Goal: Transaction & Acquisition: Book appointment/travel/reservation

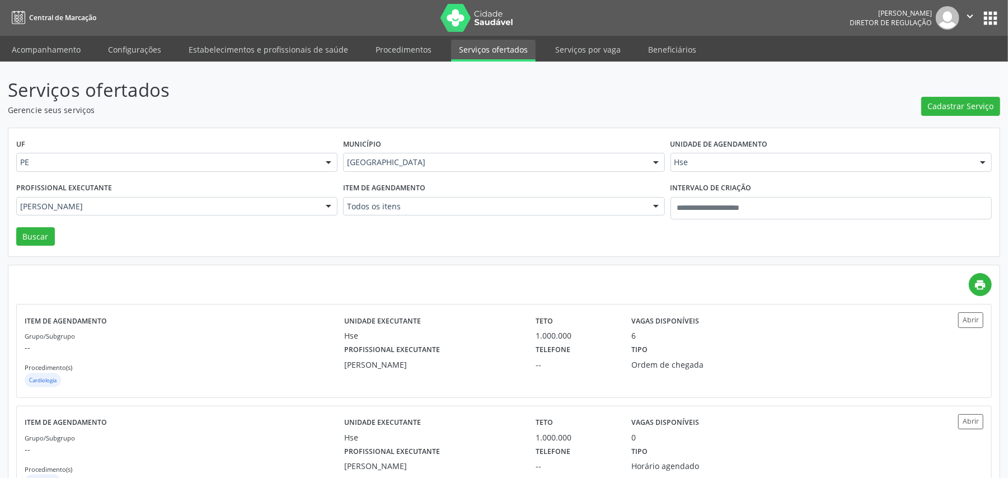
click at [168, 199] on div "Maria da Graca Pinto Ribeiro" at bounding box center [176, 206] width 321 height 19
click at [20, 206] on input "text" at bounding box center [20, 212] width 0 height 22
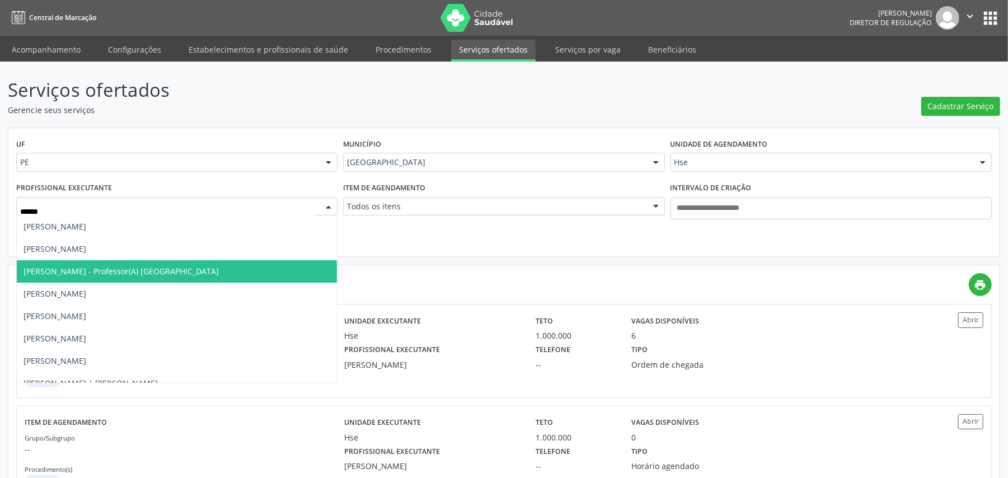
click at [122, 269] on span "Carlos Eduardo Lopes Tavares de Melo - Professor(A) Nassau" at bounding box center [121, 271] width 195 height 11
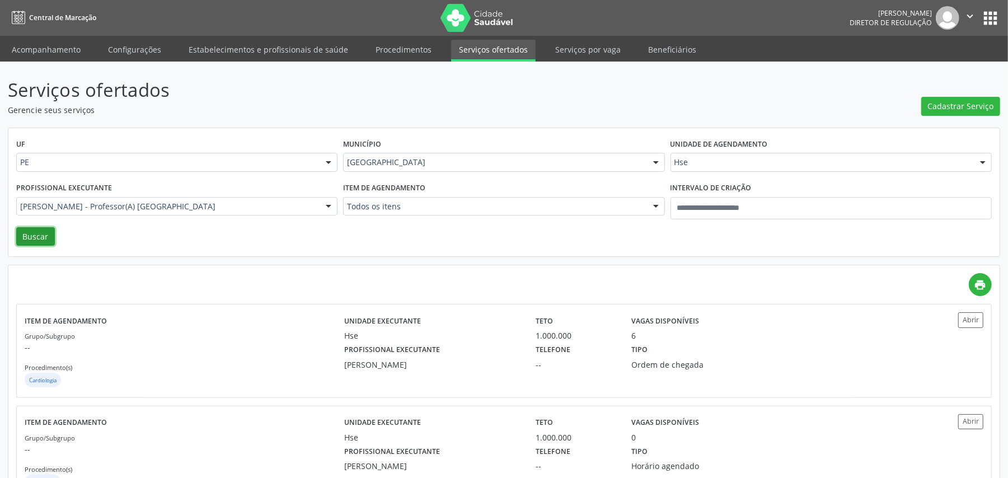
click at [47, 234] on button "Buscar" at bounding box center [35, 236] width 39 height 19
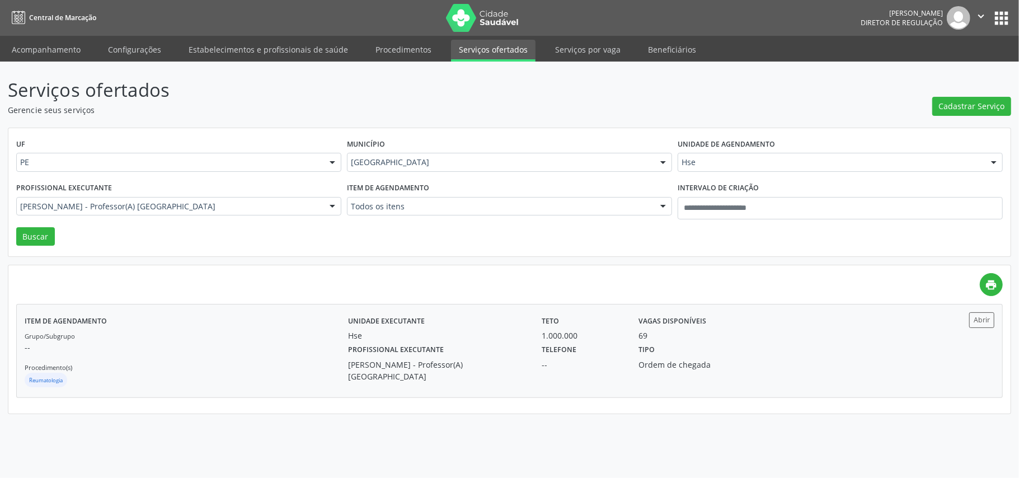
click at [222, 360] on div "Grupo/Subgrupo -- Procedimento(s) Reumatologia" at bounding box center [187, 360] width 324 height 60
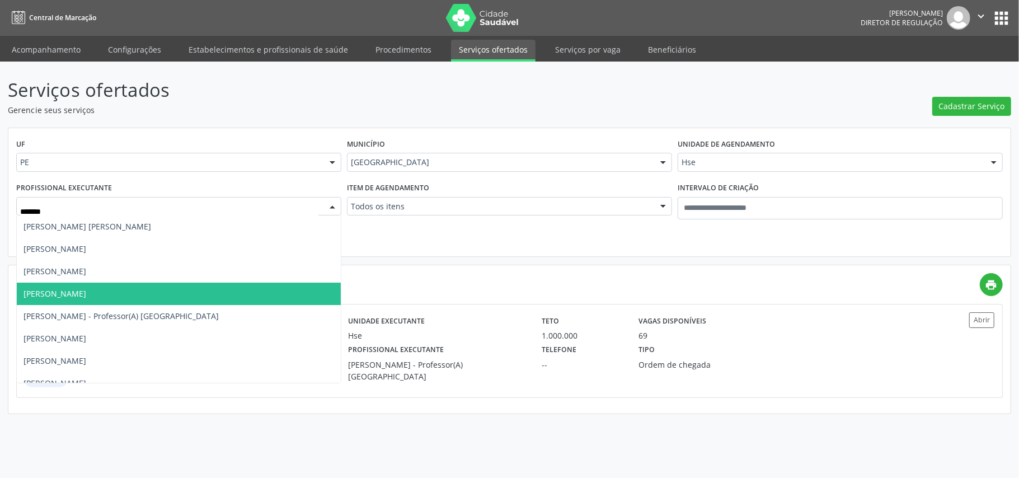
click at [134, 285] on span "[PERSON_NAME]" at bounding box center [179, 294] width 324 height 22
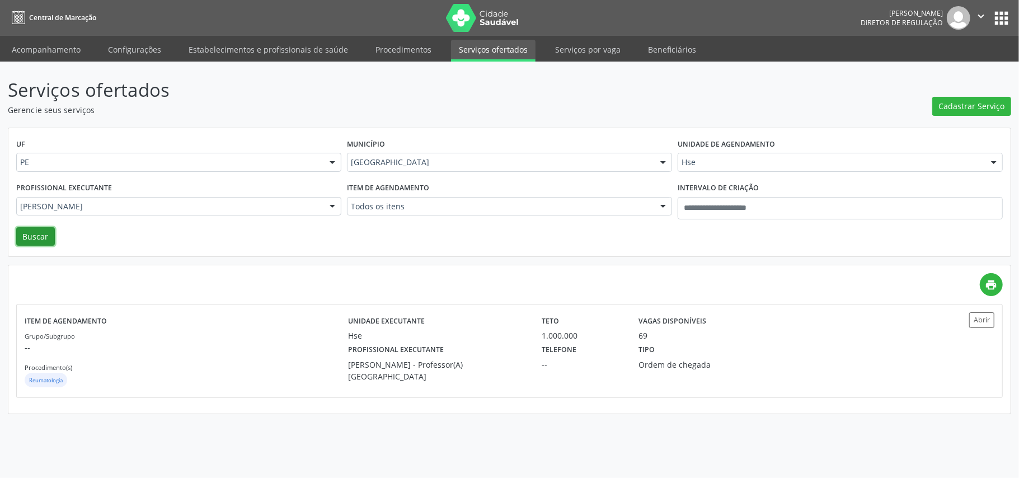
click at [36, 240] on button "Buscar" at bounding box center [35, 236] width 39 height 19
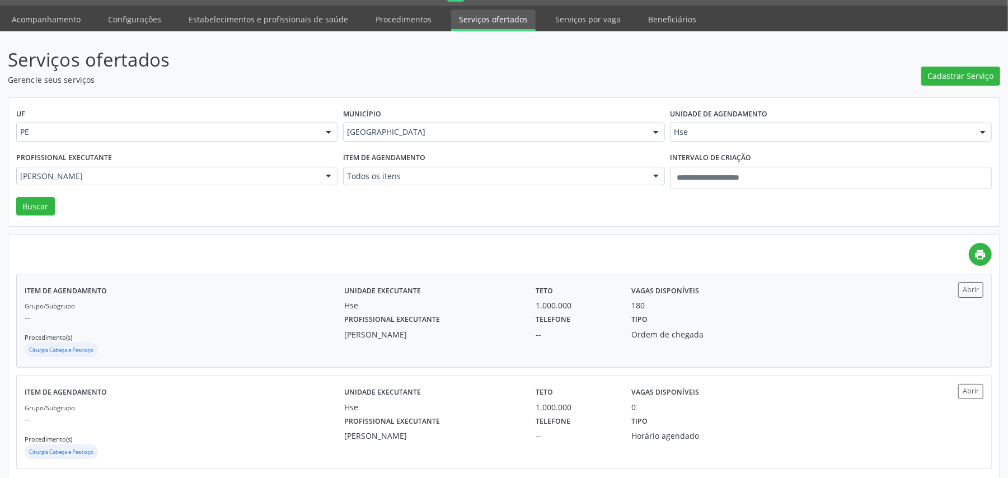
scroll to position [47, 0]
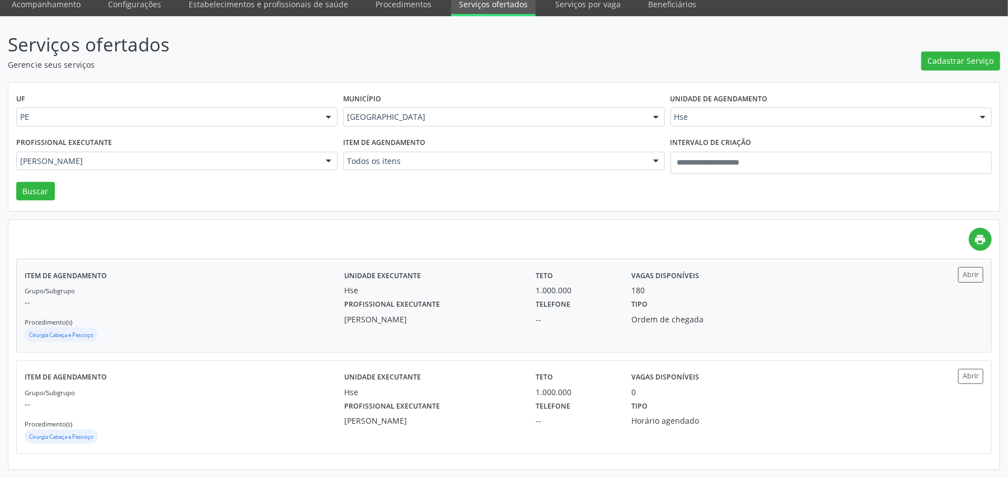
click at [171, 315] on div "Grupo/Subgrupo -- Procedimento(s) Cirurgia Cabeça e Pescoço" at bounding box center [185, 314] width 320 height 60
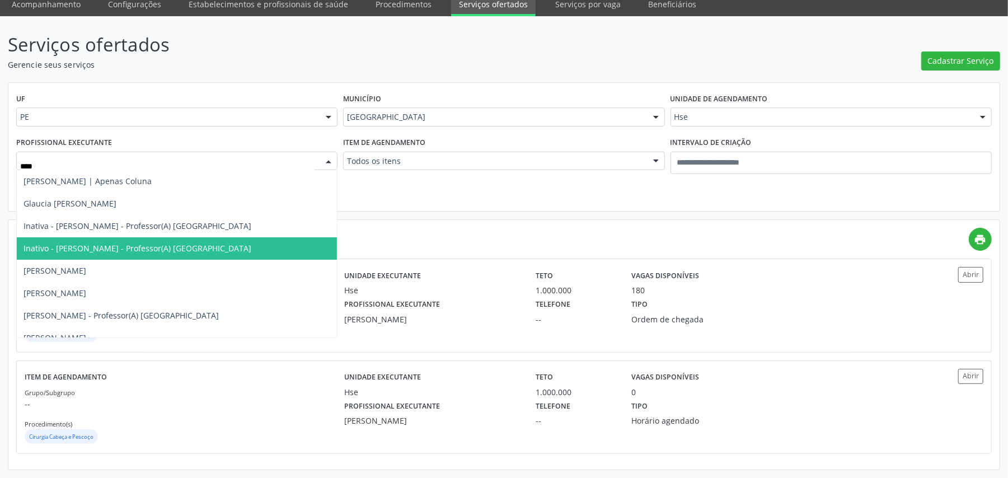
type input "*****"
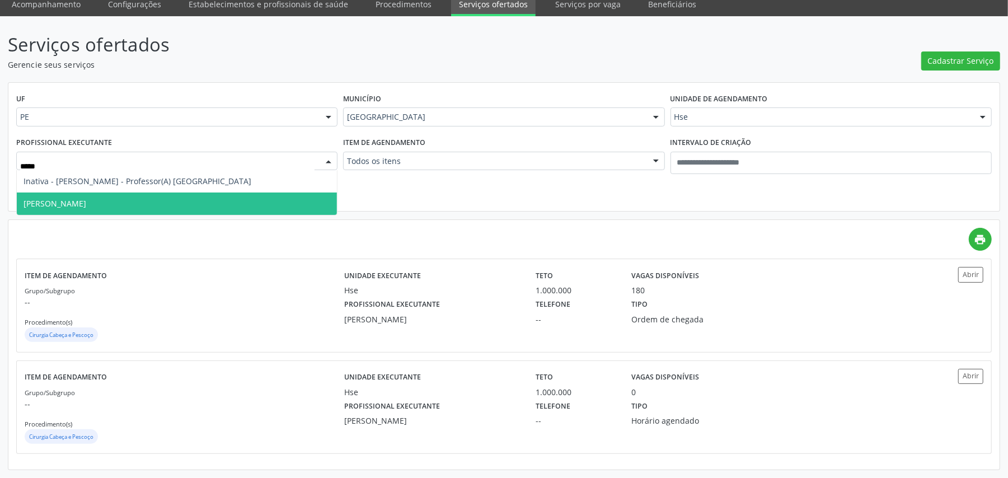
click at [67, 206] on span "Laura Peixoto Lins" at bounding box center [55, 203] width 63 height 11
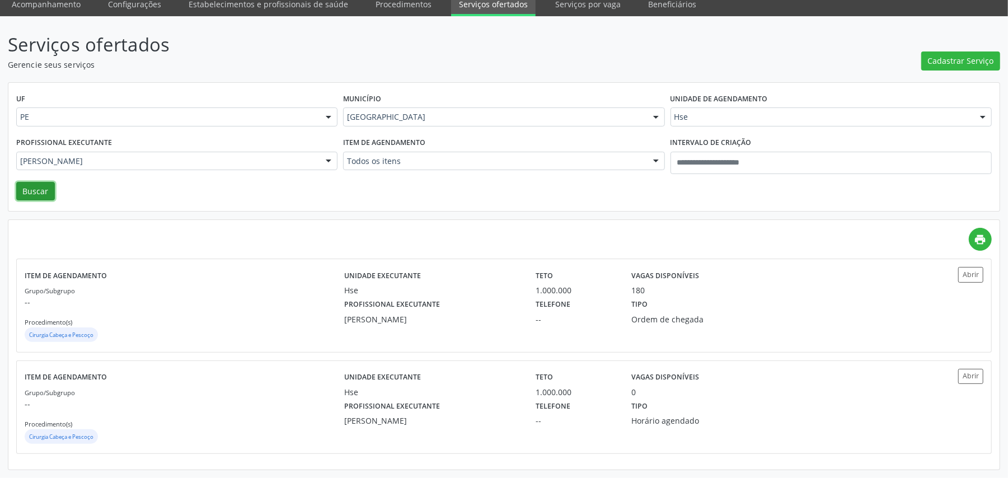
drag, startPoint x: 28, startPoint y: 181, endPoint x: 29, endPoint y: 174, distance: 7.9
click at [27, 182] on button "Buscar" at bounding box center [35, 191] width 39 height 19
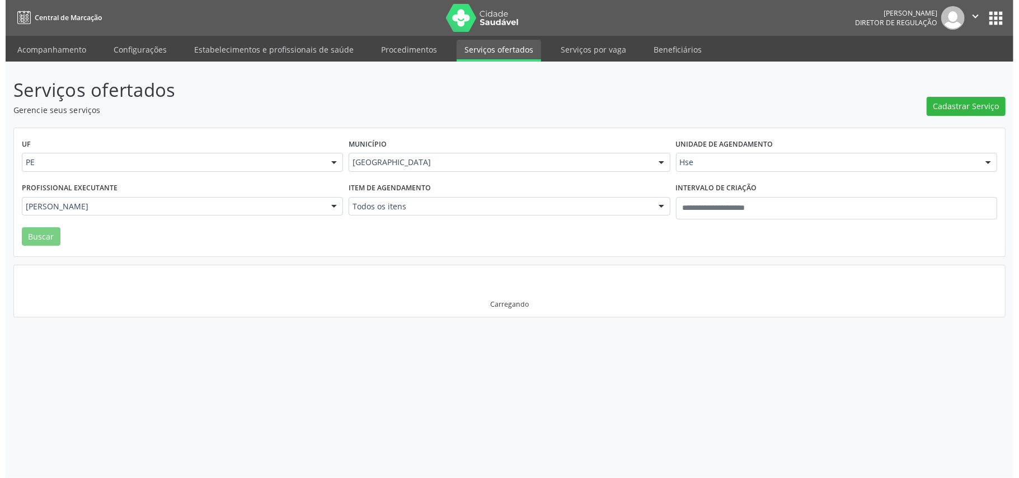
scroll to position [0, 0]
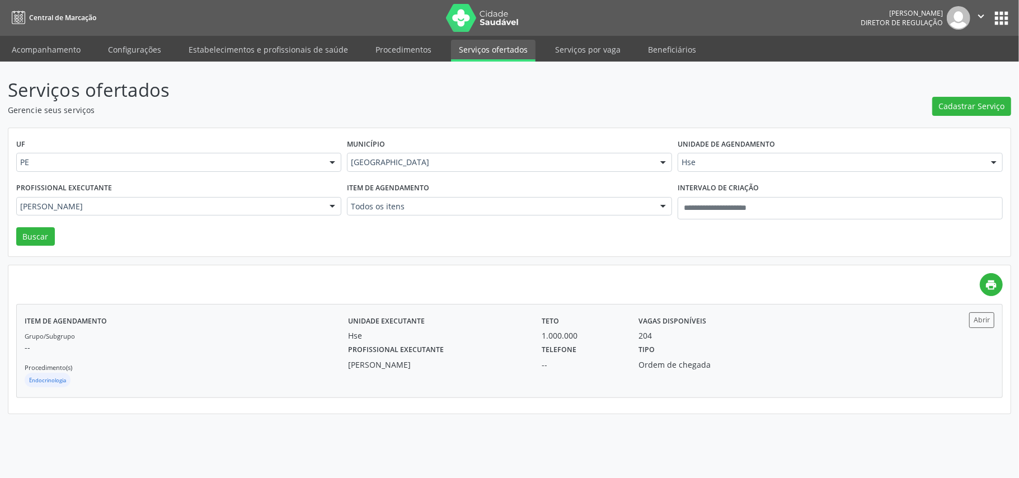
click at [332, 348] on p "--" at bounding box center [187, 347] width 324 height 12
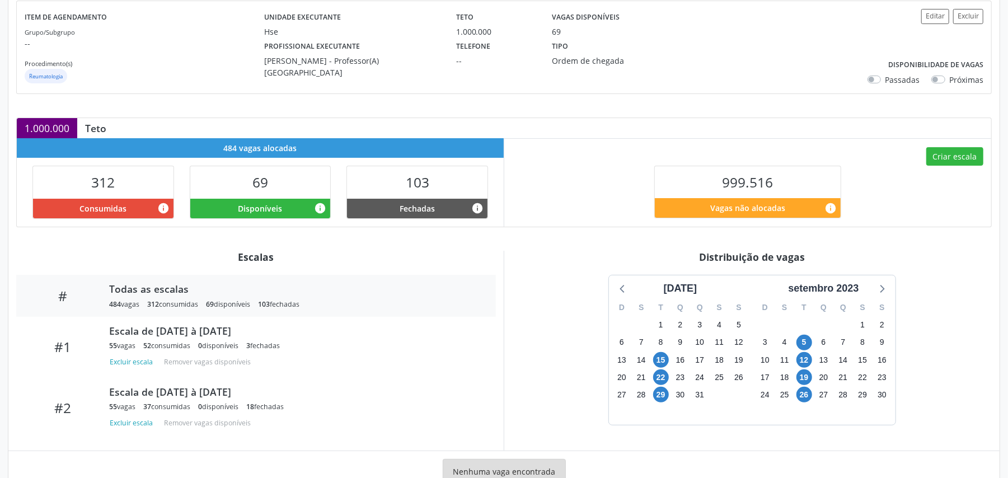
scroll to position [175, 0]
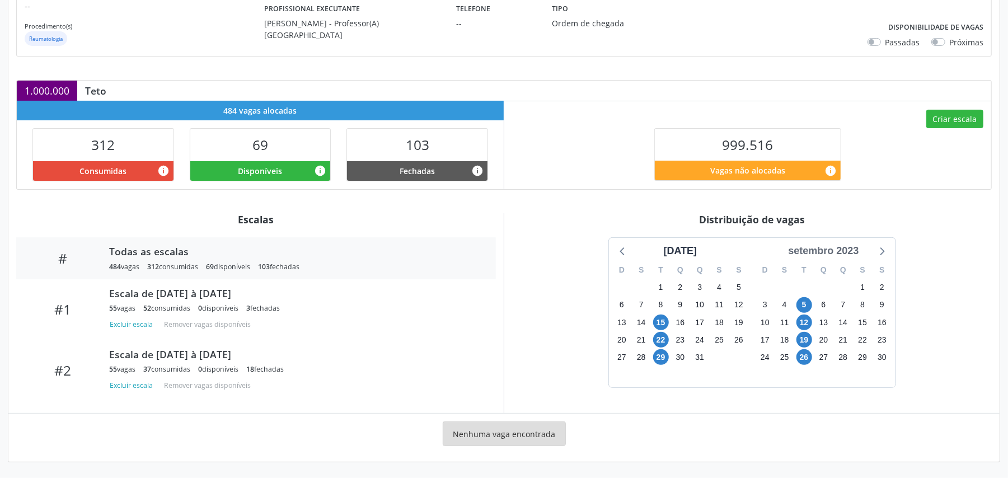
click at [817, 250] on div "setembro 2023" at bounding box center [823, 250] width 79 height 15
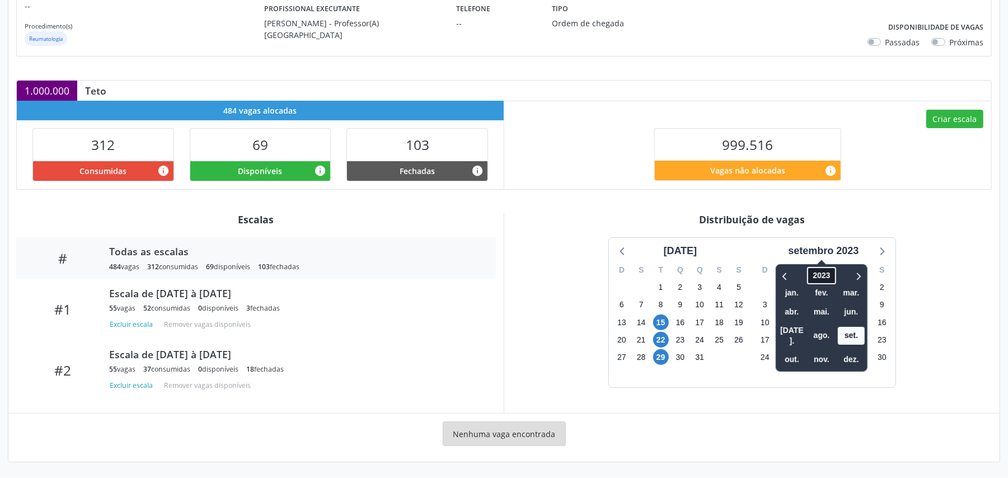
click at [824, 274] on span "2023" at bounding box center [822, 275] width 29 height 17
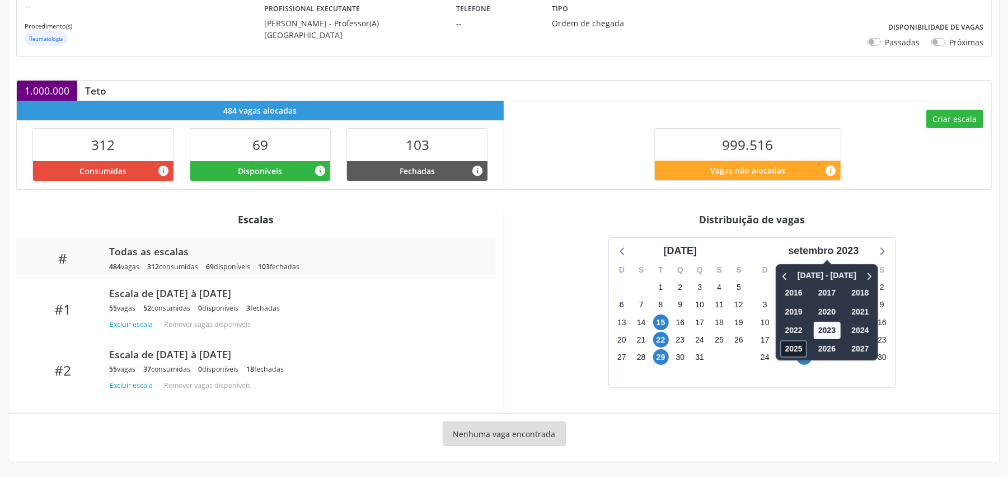
click at [798, 346] on span "2025" at bounding box center [794, 348] width 27 height 17
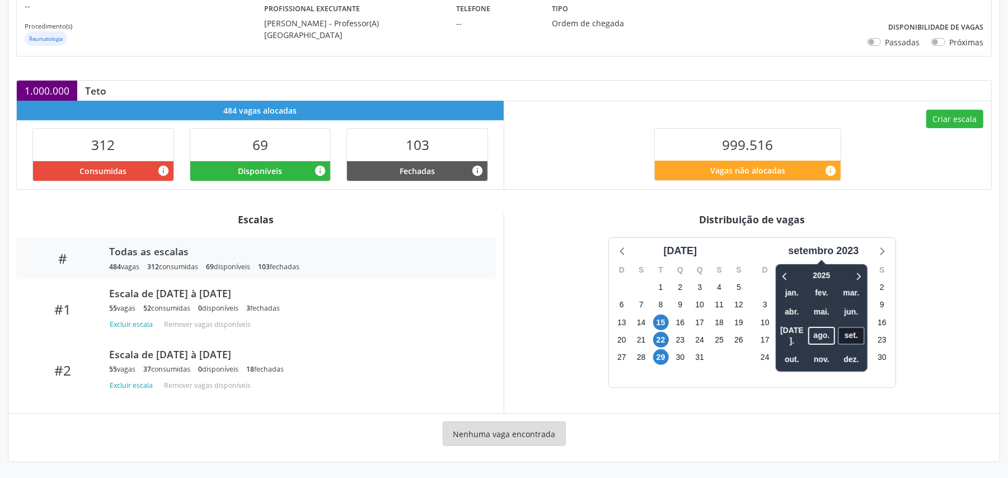
click at [850, 330] on span "set." at bounding box center [851, 335] width 27 height 17
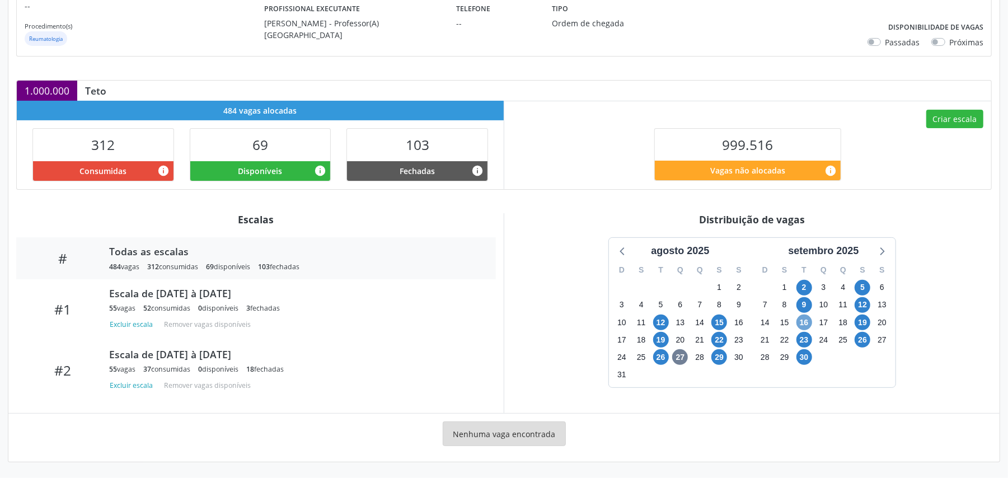
click at [805, 322] on span "16" at bounding box center [804, 323] width 16 height 16
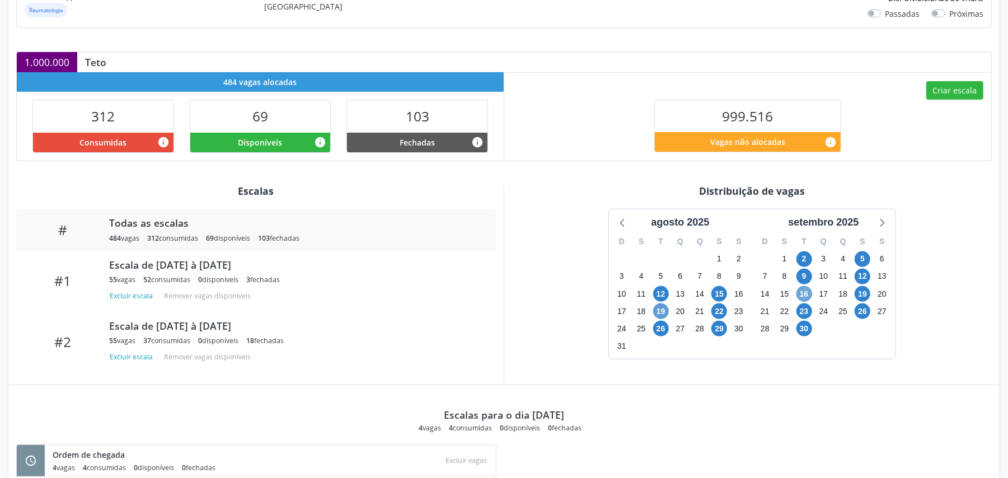
scroll to position [298, 0]
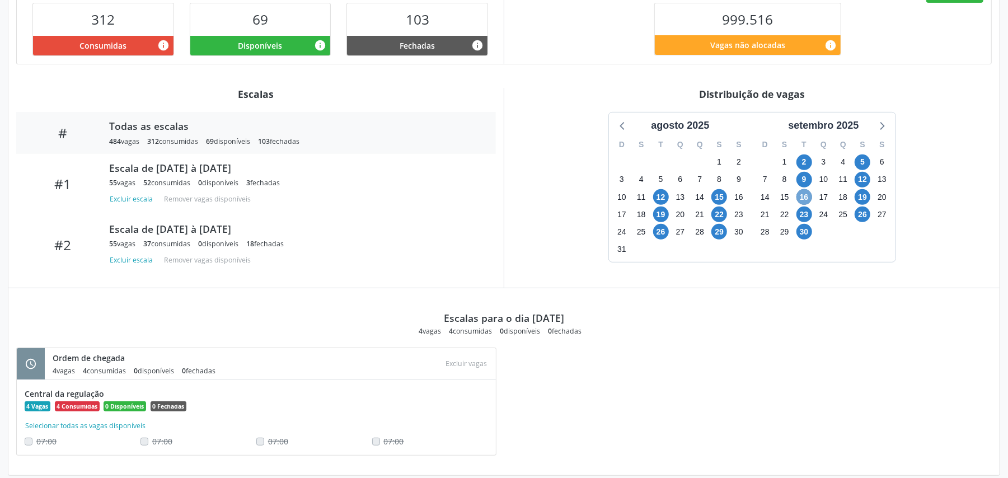
click at [806, 197] on span "16" at bounding box center [804, 197] width 16 height 16
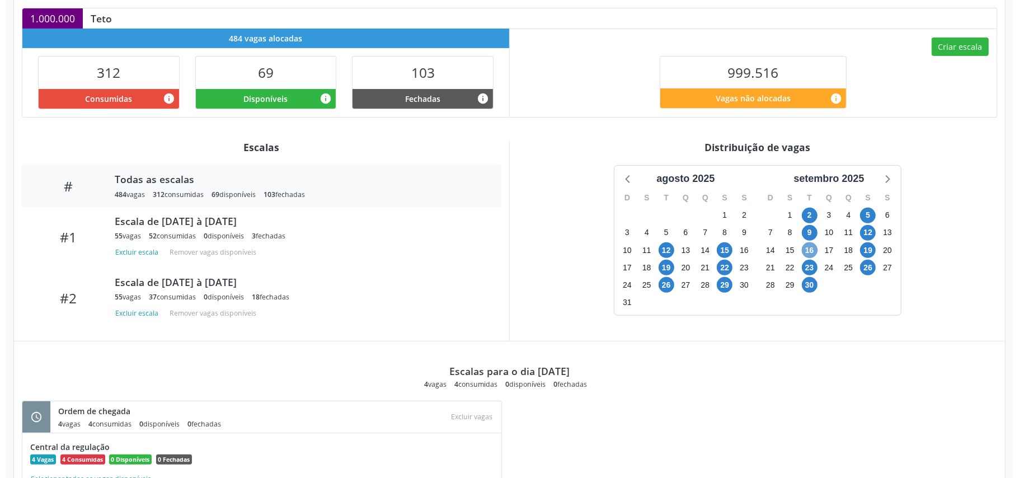
scroll to position [165, 0]
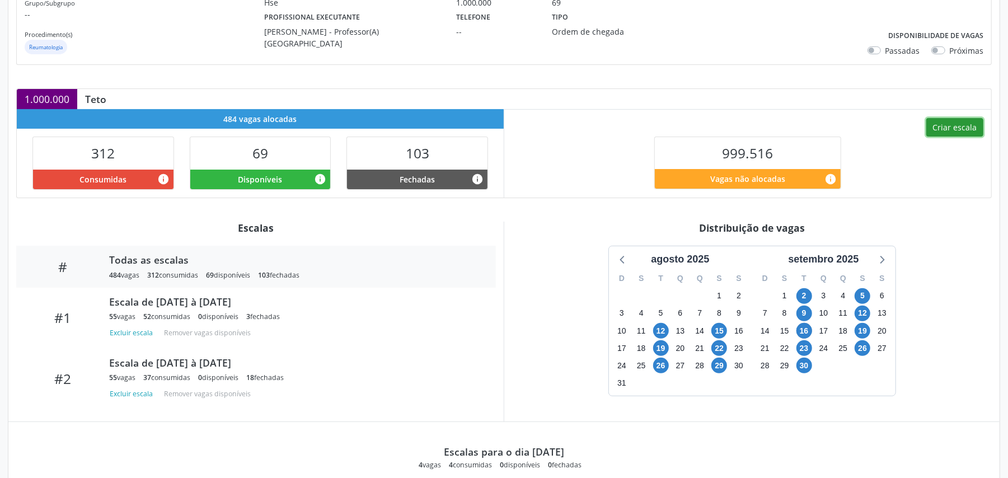
click at [973, 121] on button "Criar escala" at bounding box center [954, 127] width 57 height 19
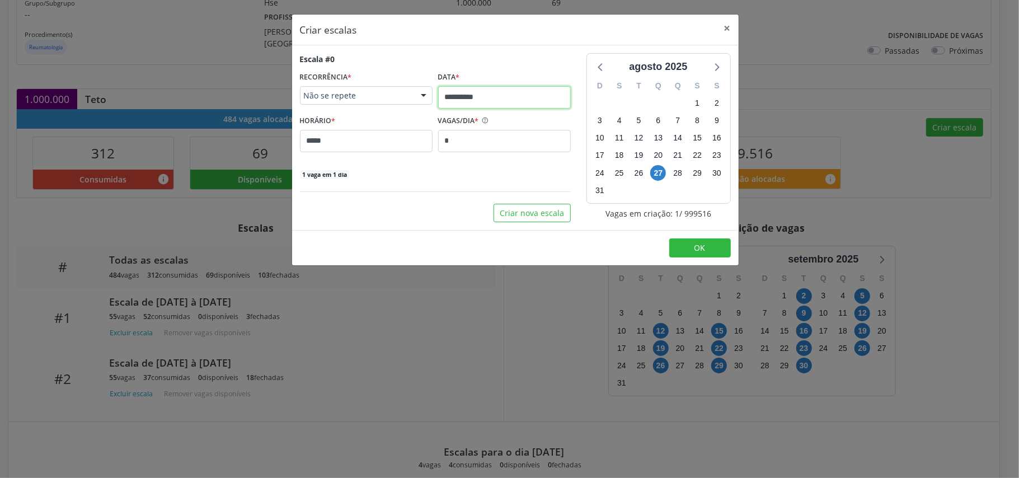
click at [468, 92] on input "**********" at bounding box center [504, 97] width 133 height 22
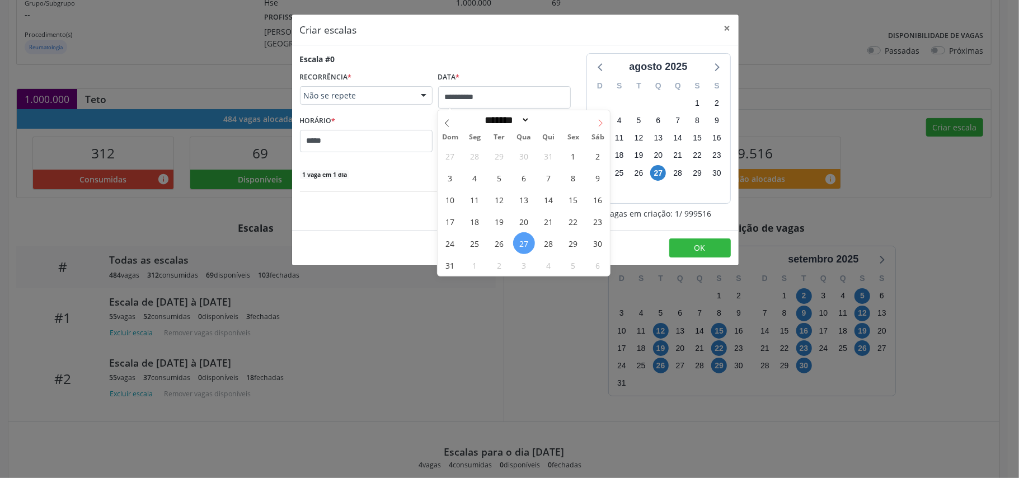
click at [597, 120] on icon at bounding box center [601, 123] width 8 height 8
select select "*"
click at [502, 193] on span "16" at bounding box center [500, 200] width 22 height 22
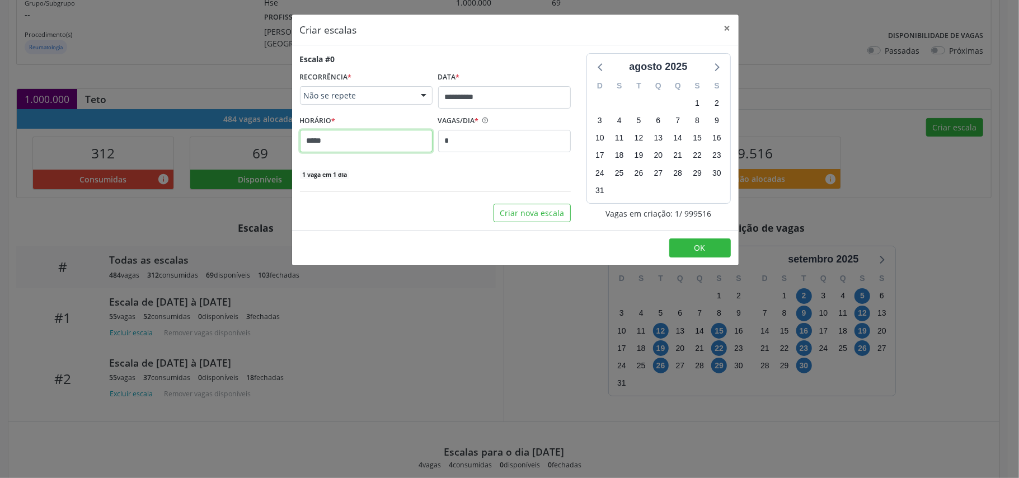
click at [372, 141] on input "*****" at bounding box center [366, 141] width 133 height 22
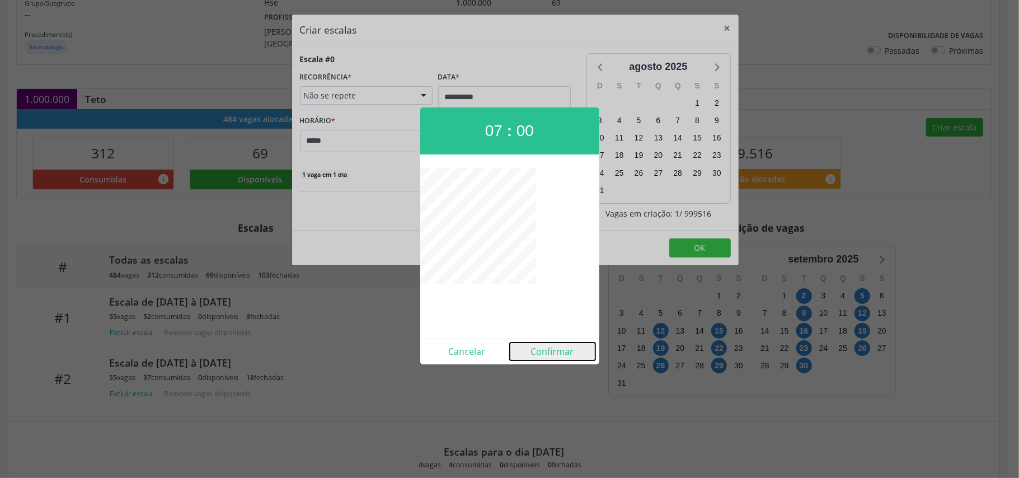
click at [559, 350] on button "Confirmar" at bounding box center [553, 352] width 86 height 18
type input "*****"
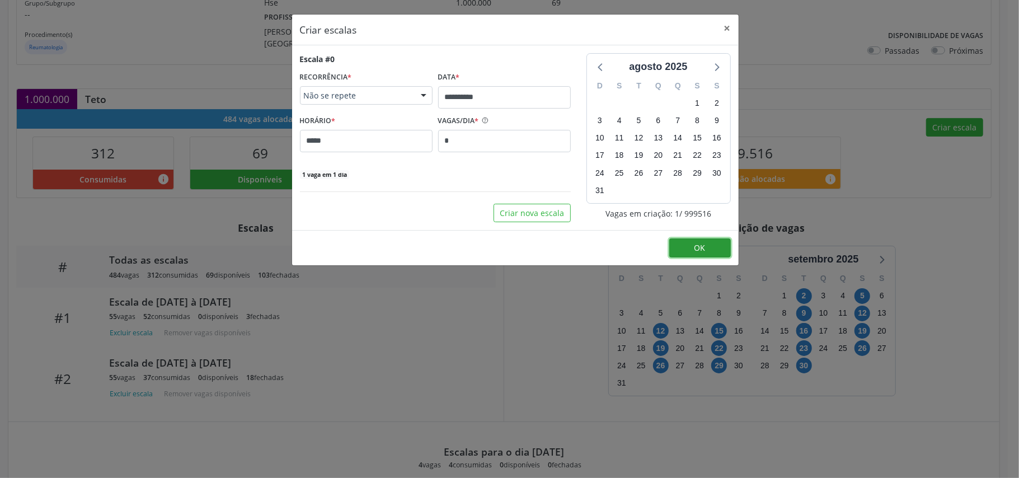
click at [687, 247] on button "OK" at bounding box center [700, 247] width 62 height 19
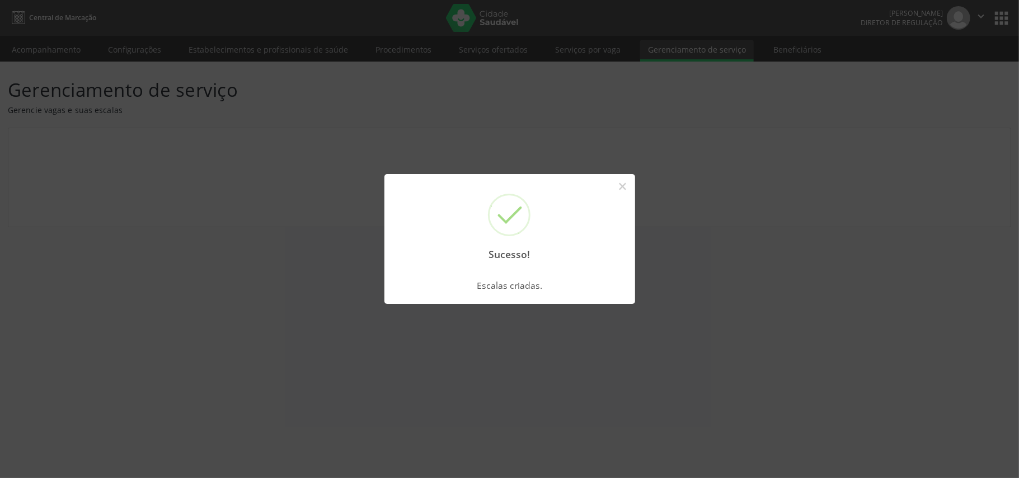
scroll to position [0, 0]
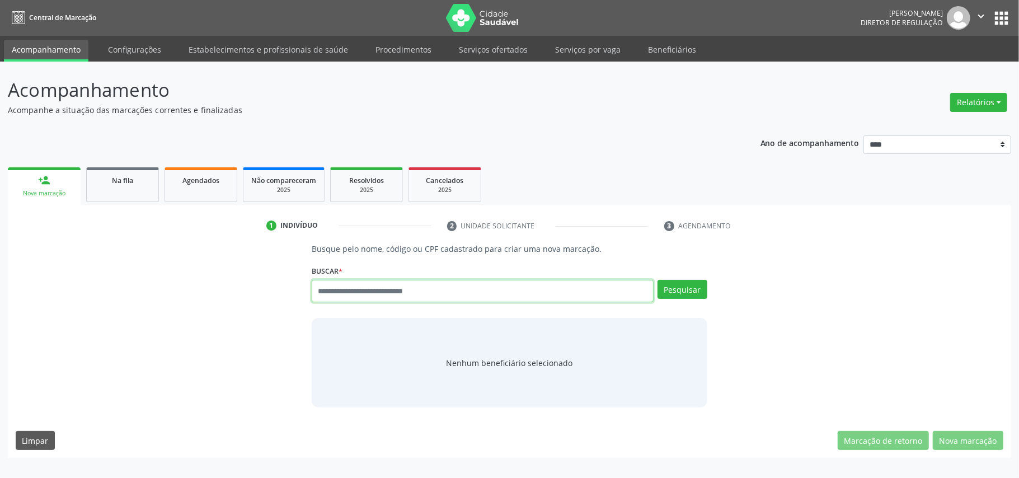
click at [430, 292] on input "text" at bounding box center [483, 291] width 342 height 22
paste input "**********"
type input "**********"
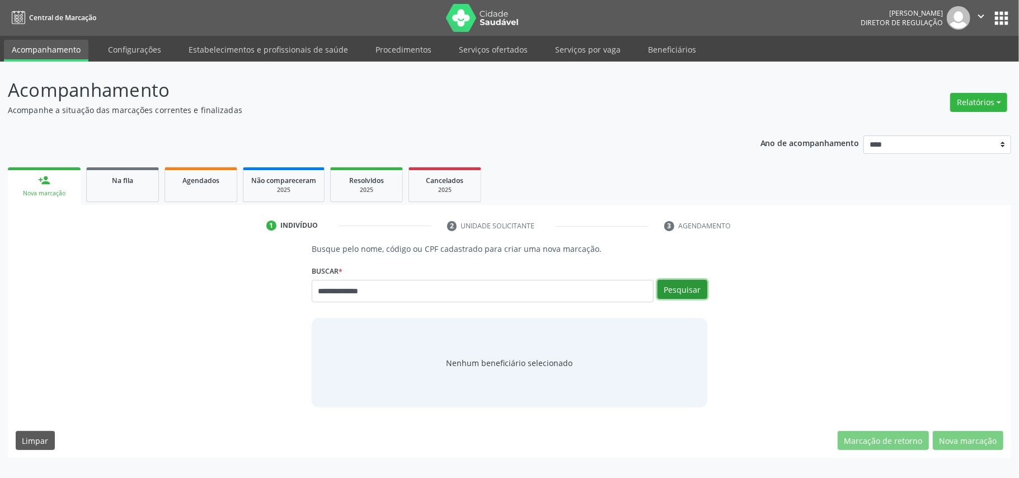
click at [681, 288] on button "Pesquisar" at bounding box center [683, 289] width 50 height 19
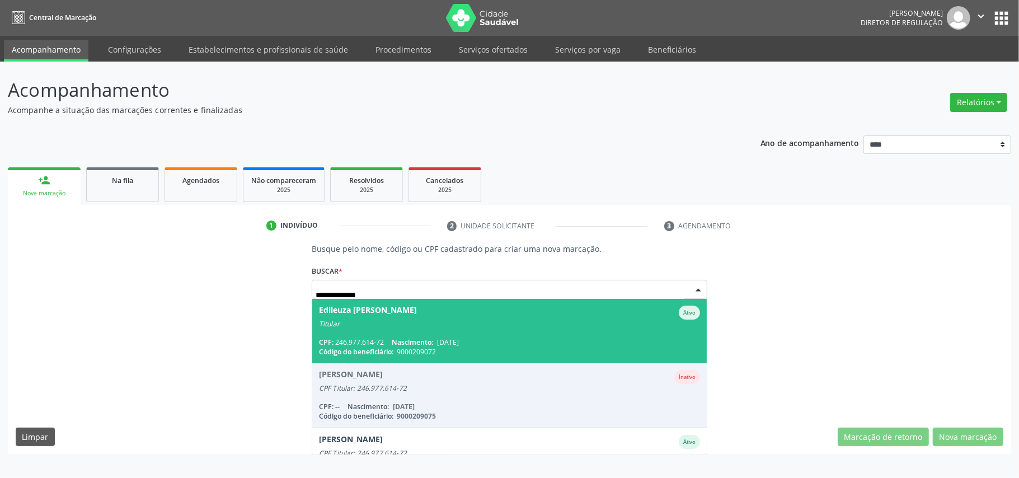
click at [490, 327] on div "Titular" at bounding box center [509, 324] width 381 height 9
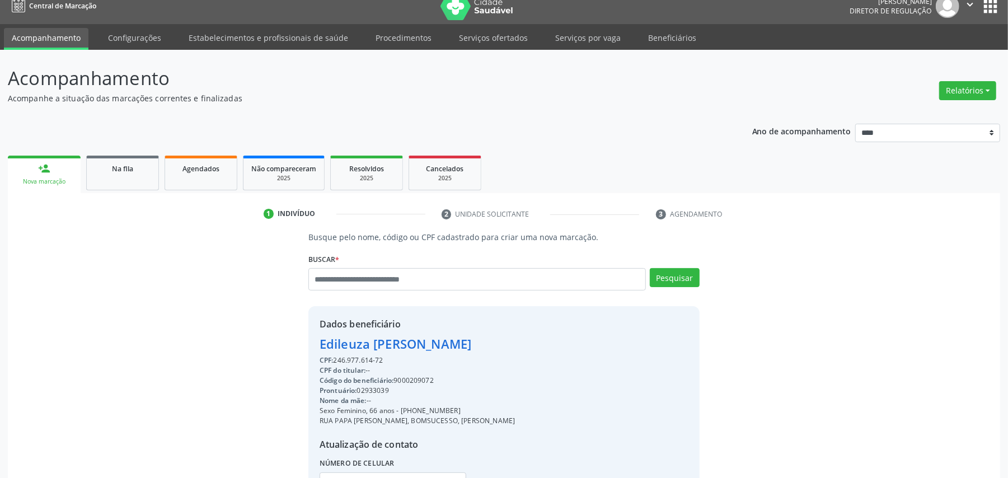
scroll to position [113, 0]
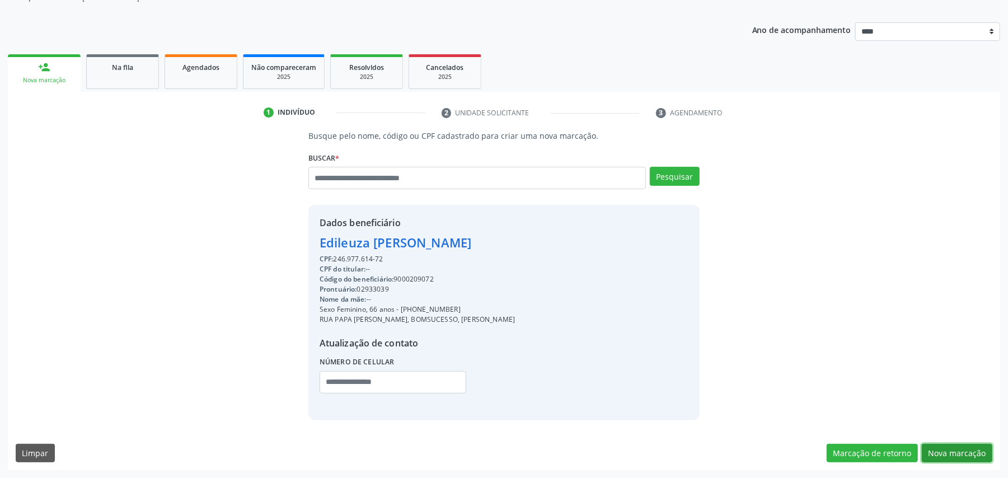
click at [945, 444] on button "Nova marcação" at bounding box center [957, 453] width 71 height 19
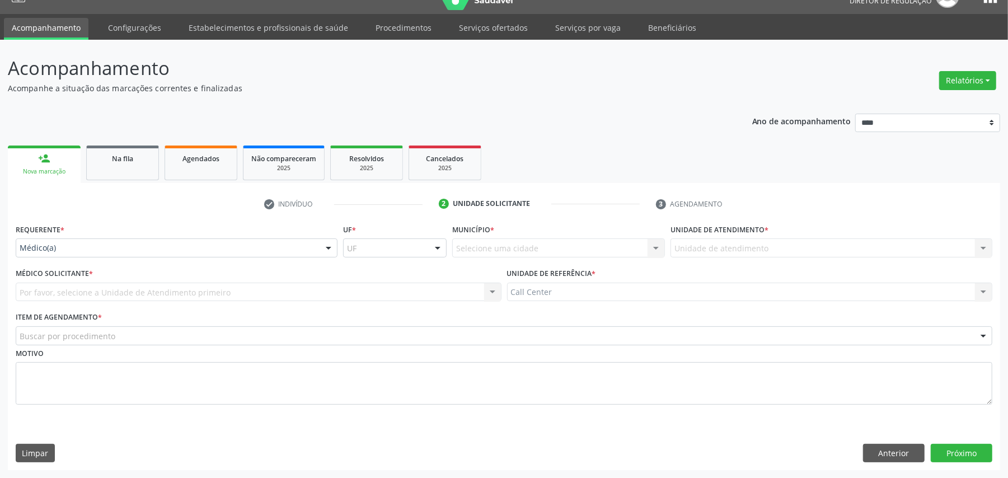
scroll to position [23, 0]
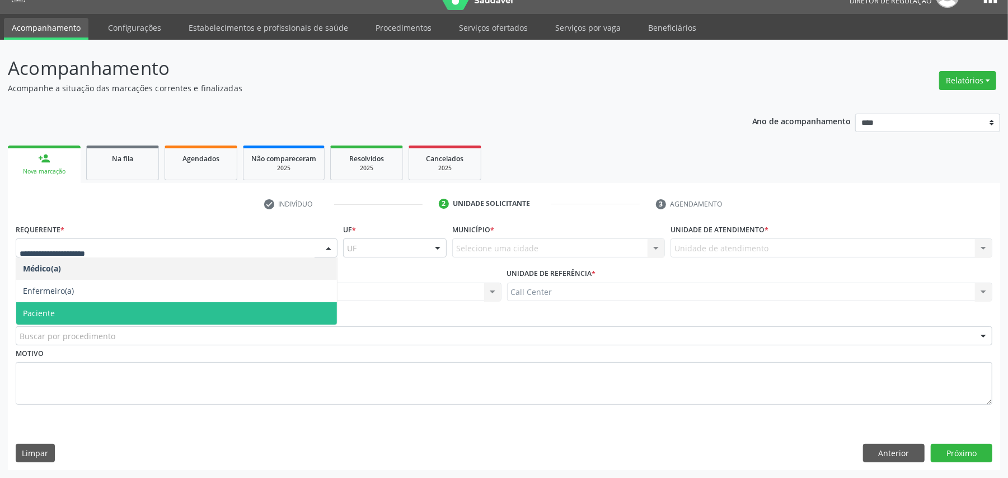
click at [105, 310] on span "Paciente" at bounding box center [176, 313] width 321 height 22
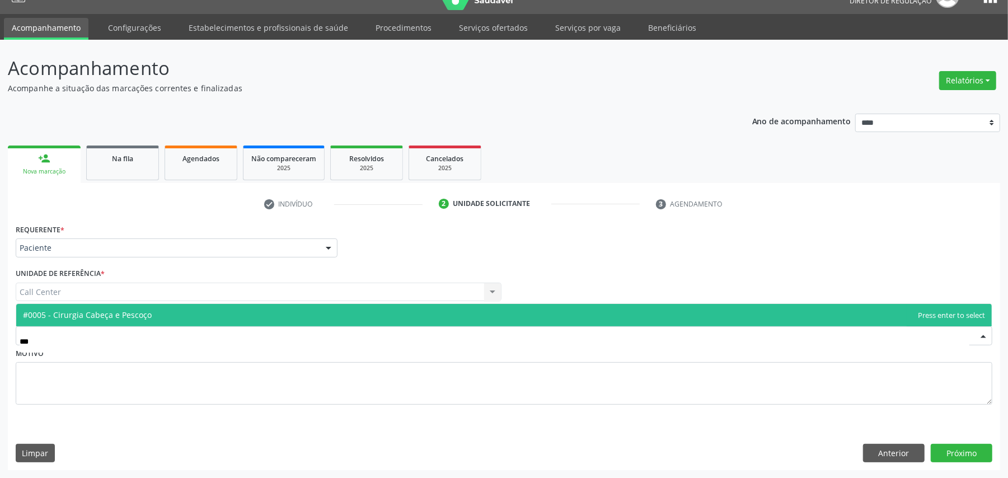
type input "****"
click at [99, 313] on span "#0005 - Cirurgia Cabeça e Pescoço" at bounding box center [87, 315] width 129 height 11
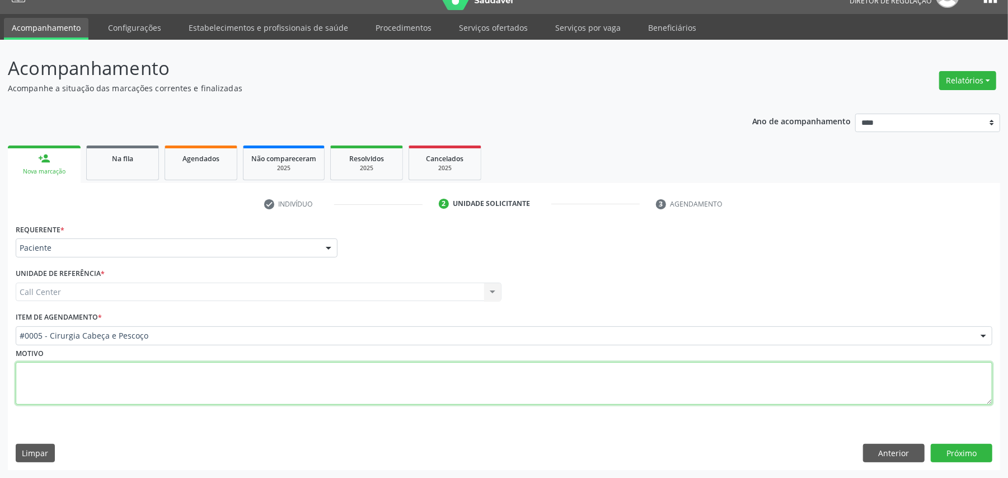
click at [96, 386] on textarea at bounding box center [504, 383] width 977 height 43
type textarea "**********"
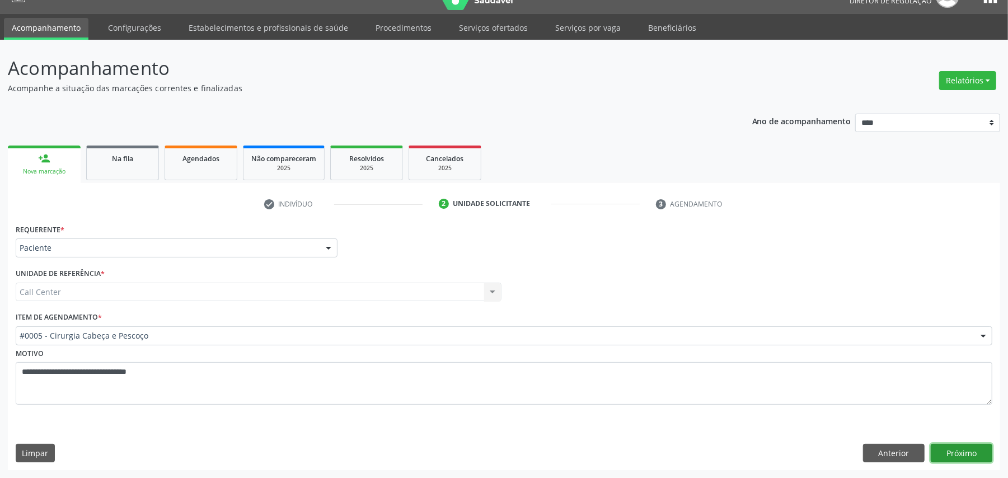
click at [969, 458] on button "Próximo" at bounding box center [962, 453] width 62 height 19
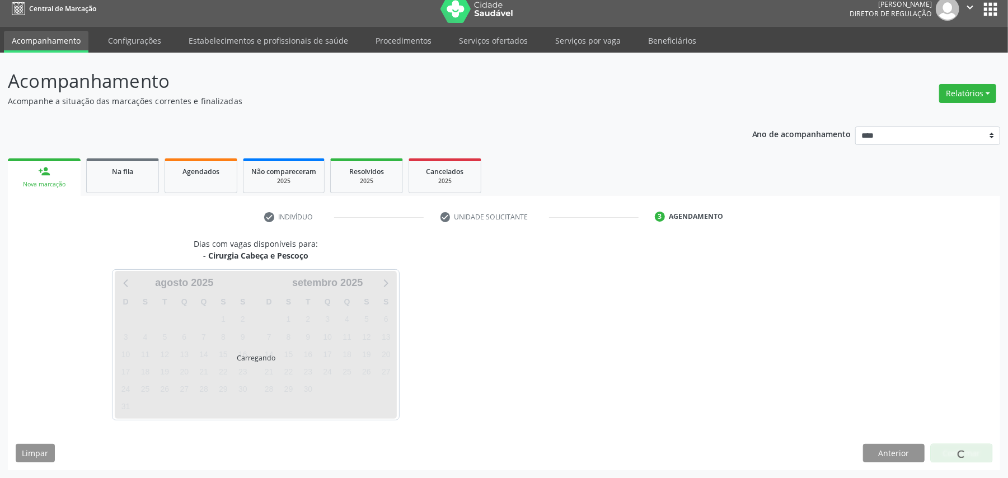
scroll to position [10, 0]
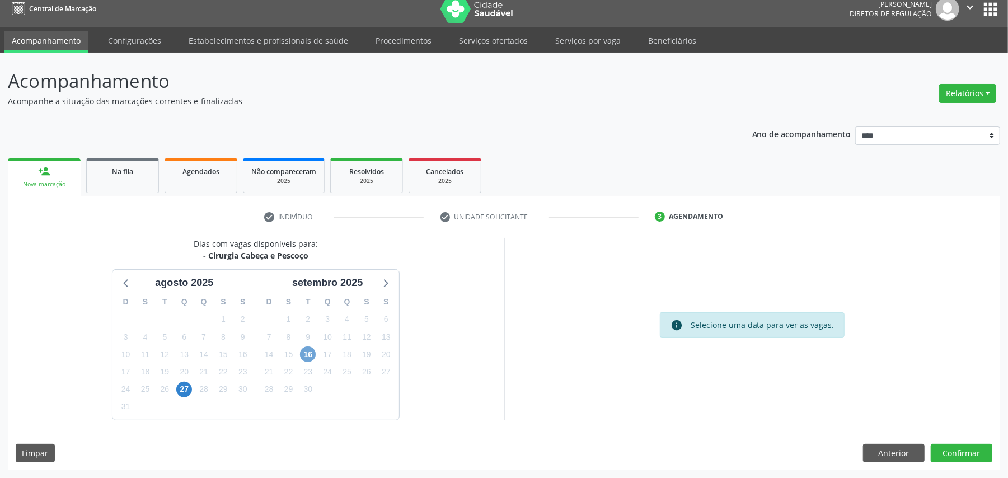
click at [310, 351] on span "16" at bounding box center [308, 354] width 16 height 16
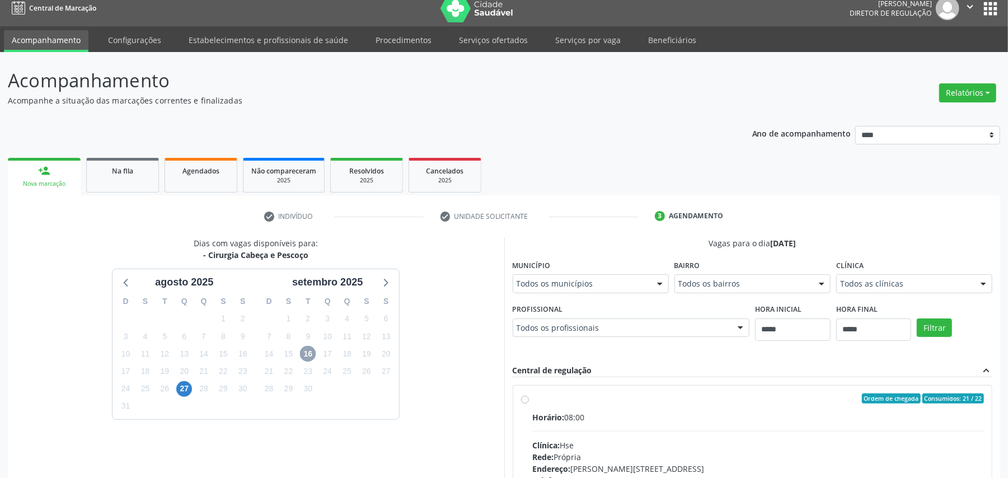
scroll to position [159, 0]
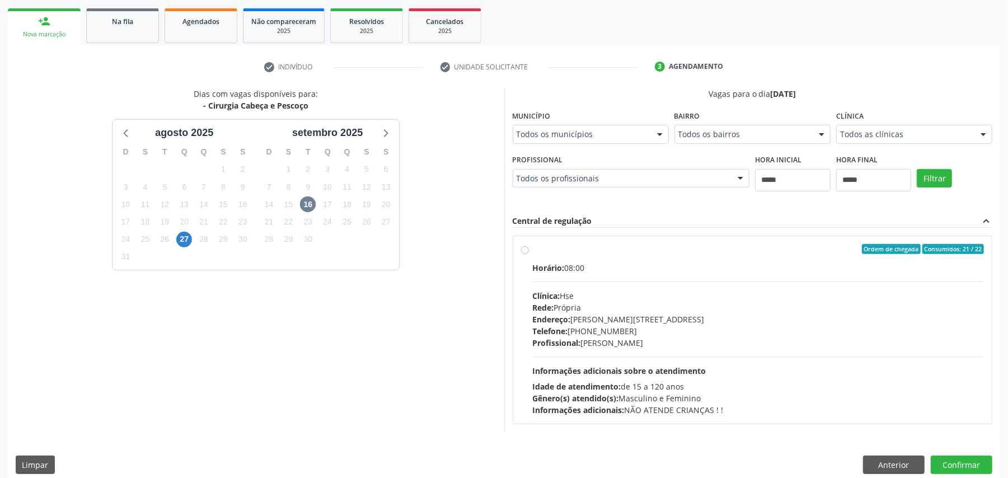
click at [674, 271] on div "Horário: 08:00" at bounding box center [759, 268] width 452 height 12
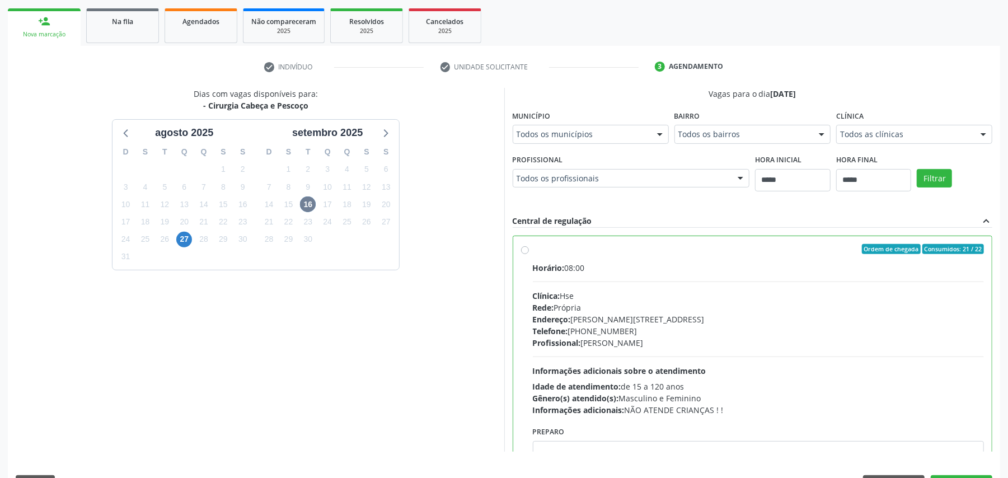
click at [527, 255] on div "Ordem de chegada Consumidos: 21 / 22 Horário: 08:00 Clínica: Hse Rede: Própria …" at bounding box center [752, 330] width 463 height 172
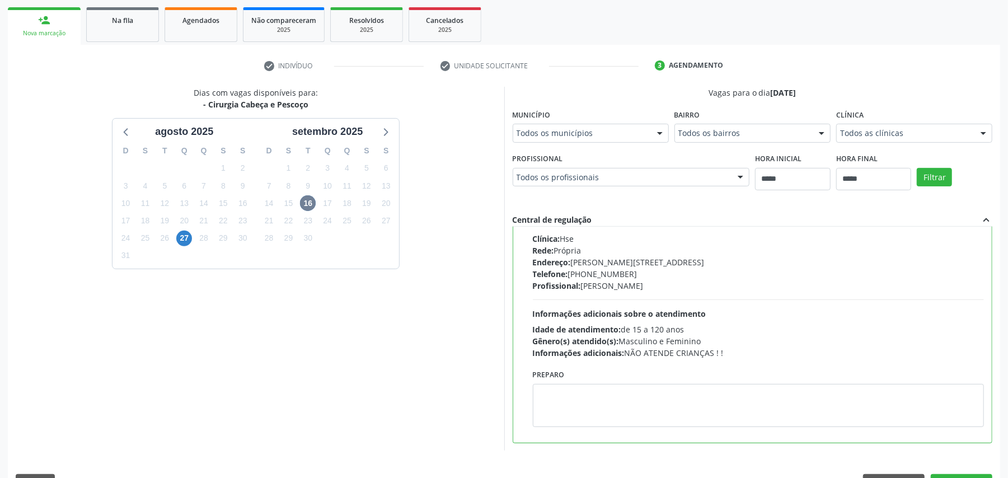
scroll to position [191, 0]
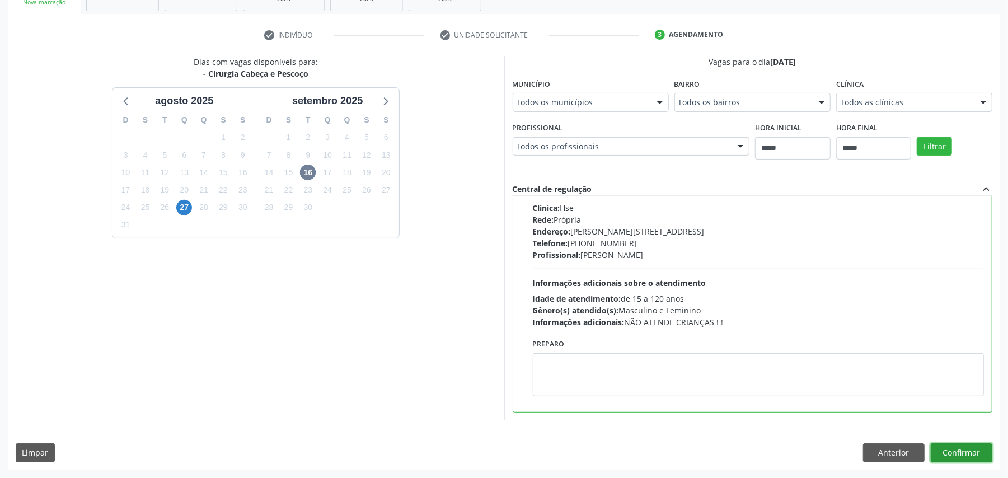
click at [982, 452] on button "Confirmar" at bounding box center [962, 452] width 62 height 19
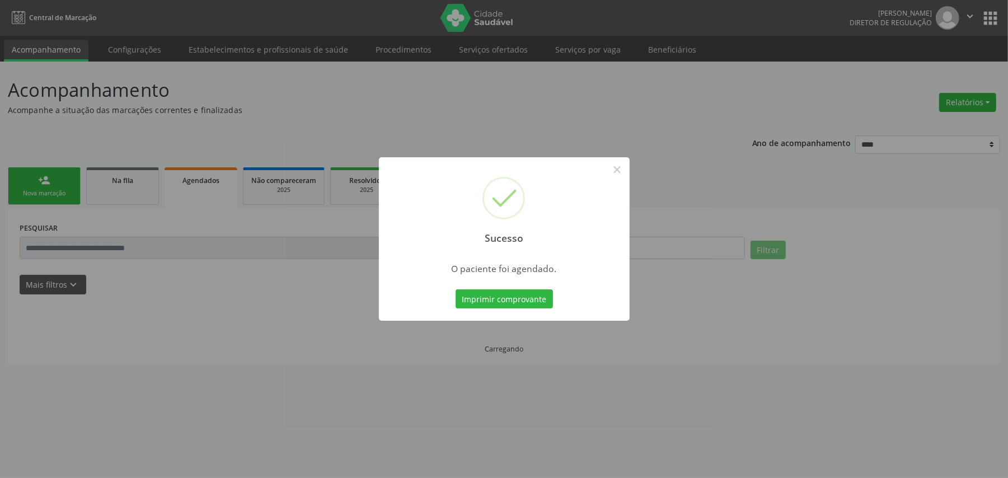
scroll to position [0, 0]
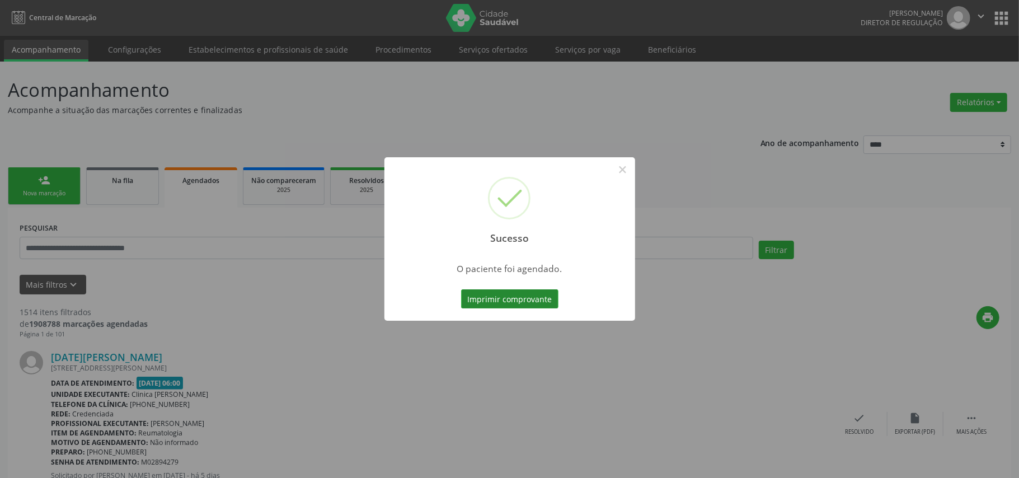
click at [536, 289] on button "Imprimir comprovante" at bounding box center [509, 298] width 97 height 19
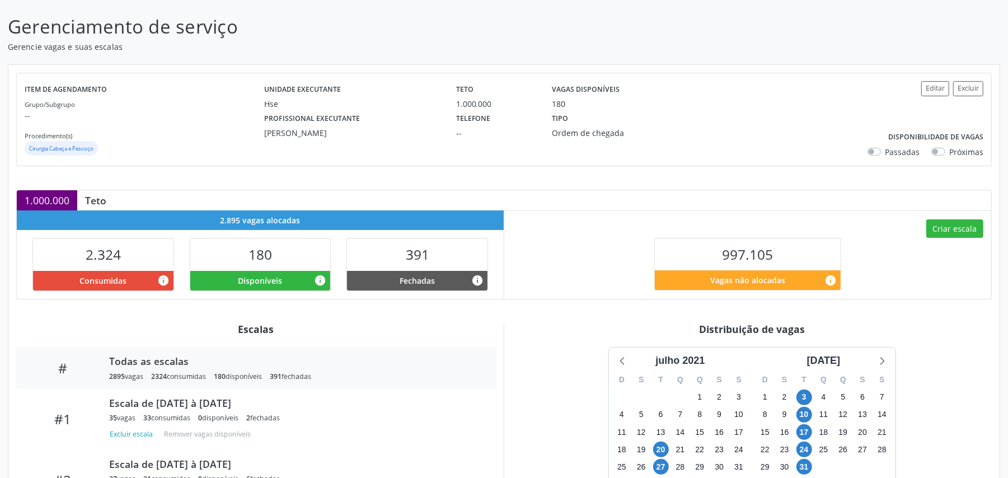
scroll to position [175, 0]
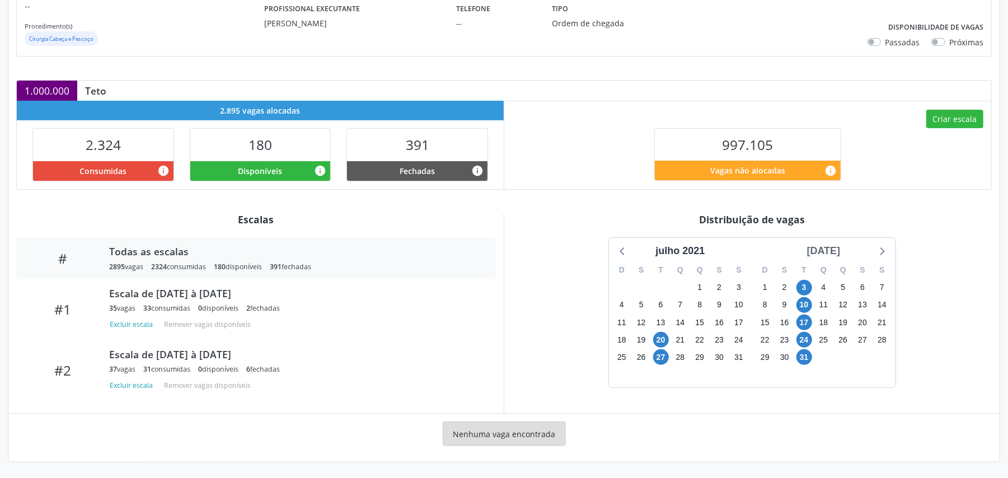
click at [815, 251] on div "agosto 2021" at bounding box center [824, 250] width 43 height 15
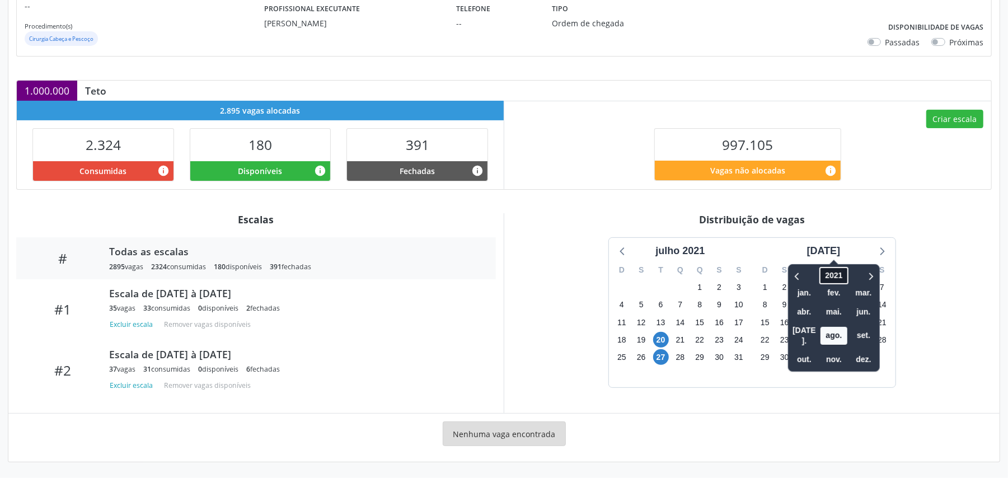
click at [824, 279] on span "2021" at bounding box center [833, 275] width 29 height 17
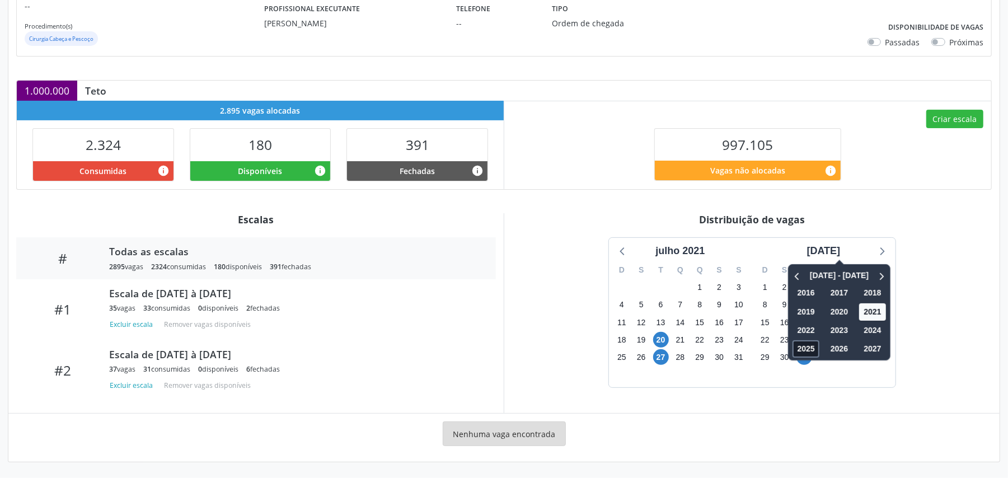
click at [794, 345] on span "2025" at bounding box center [806, 348] width 27 height 17
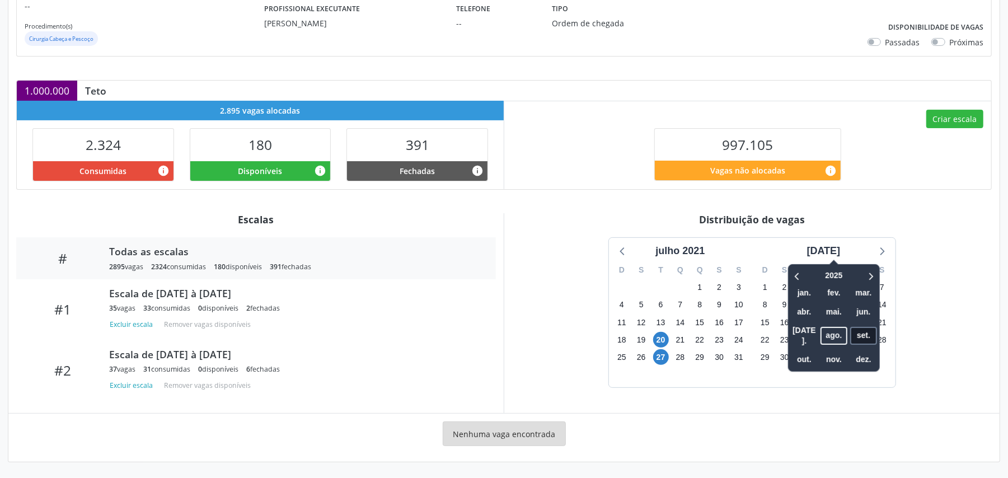
click at [851, 329] on span "set." at bounding box center [863, 335] width 27 height 17
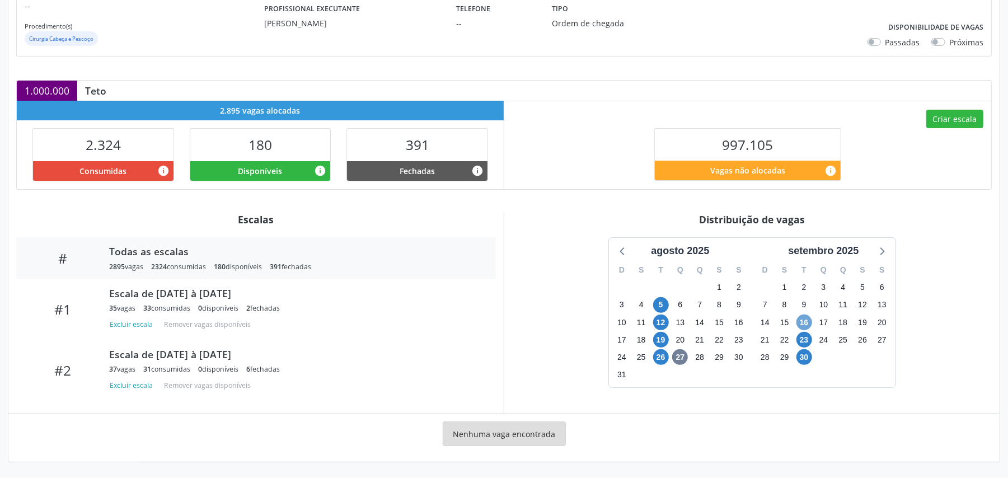
click at [800, 318] on span "16" at bounding box center [804, 323] width 16 height 16
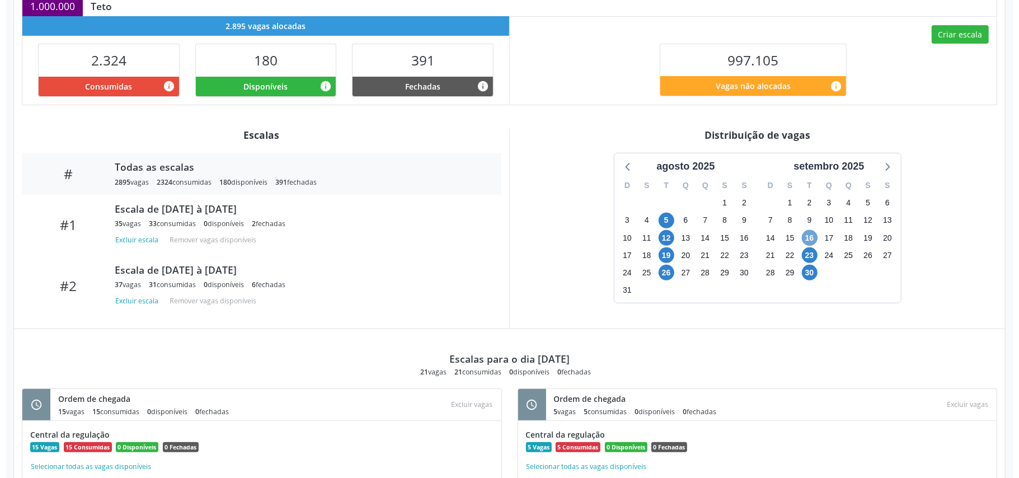
scroll to position [171, 0]
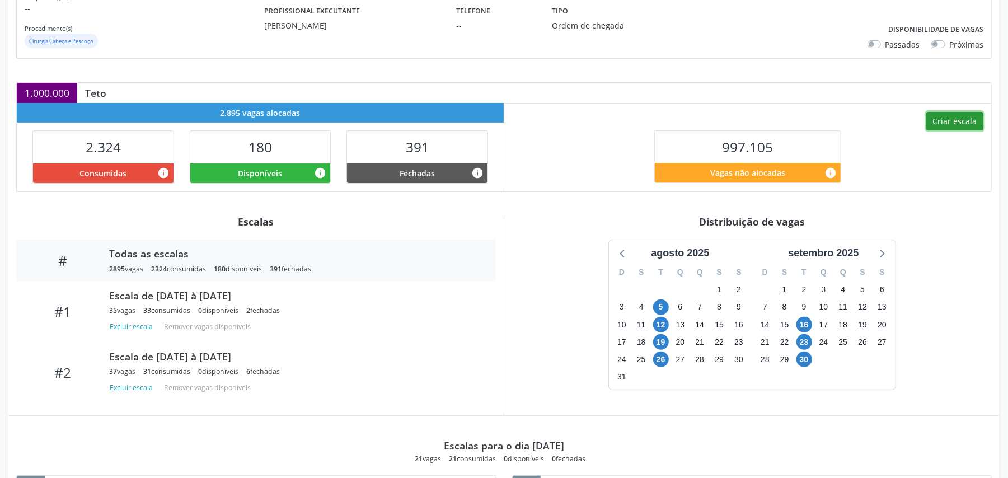
click at [954, 129] on button "Criar escala" at bounding box center [954, 121] width 57 height 19
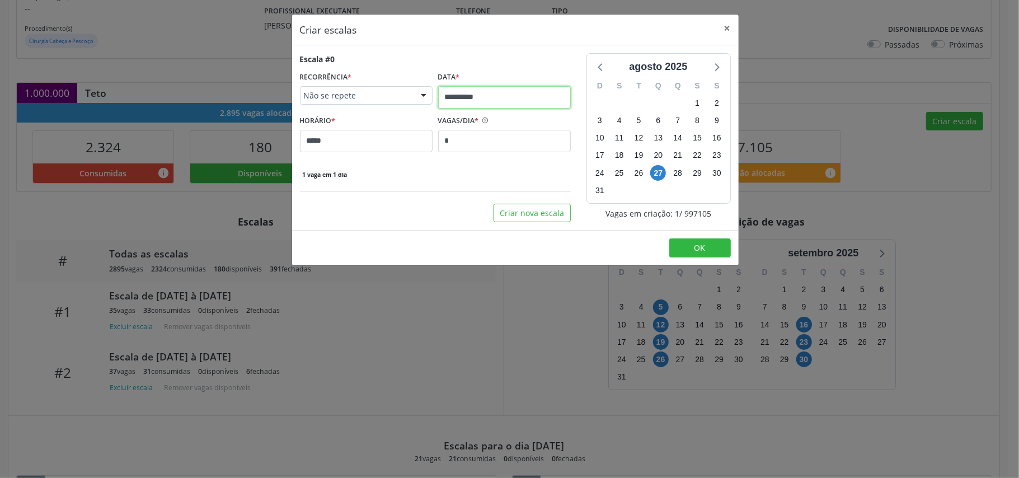
click at [463, 96] on input "**********" at bounding box center [504, 97] width 133 height 22
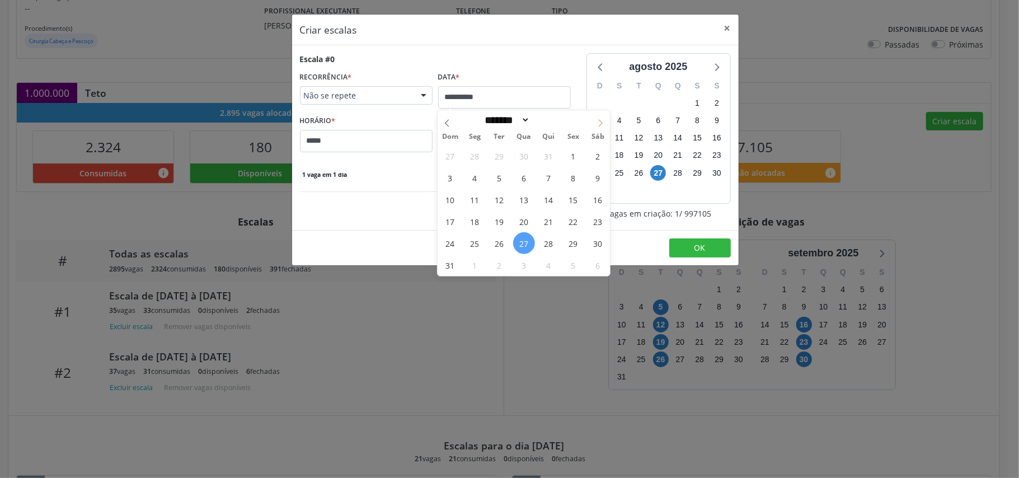
click at [597, 124] on icon at bounding box center [601, 123] width 8 height 8
select select "*"
click at [496, 199] on span "16" at bounding box center [500, 200] width 22 height 22
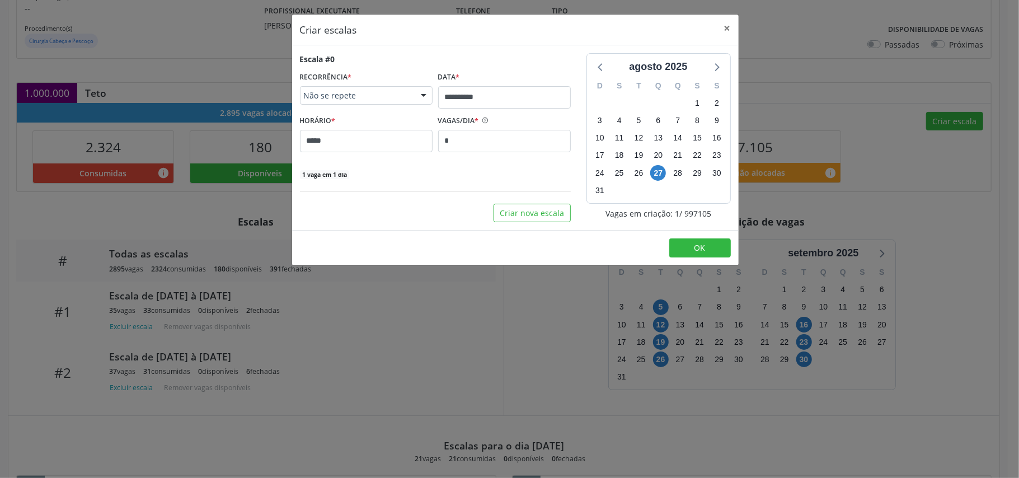
click at [496, 199] on div "**********" at bounding box center [435, 137] width 287 height 169
click at [359, 142] on input "*****" at bounding box center [366, 141] width 133 height 22
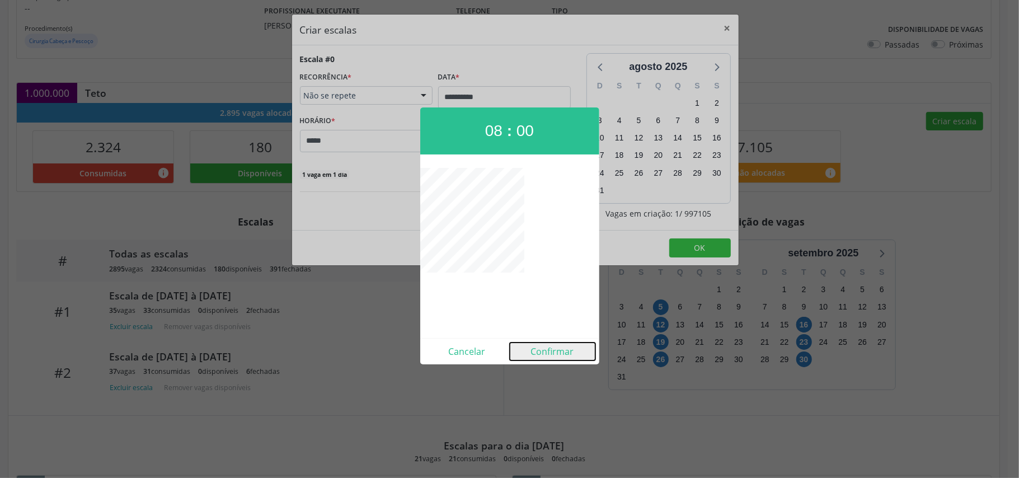
click at [549, 355] on button "Confirmar" at bounding box center [553, 352] width 86 height 18
type input "*****"
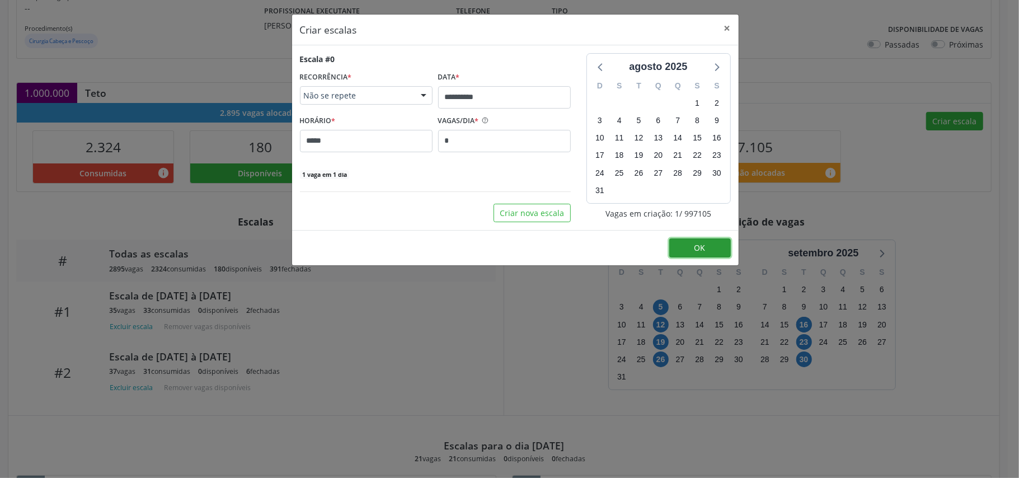
click at [699, 246] on span "OK" at bounding box center [700, 247] width 11 height 11
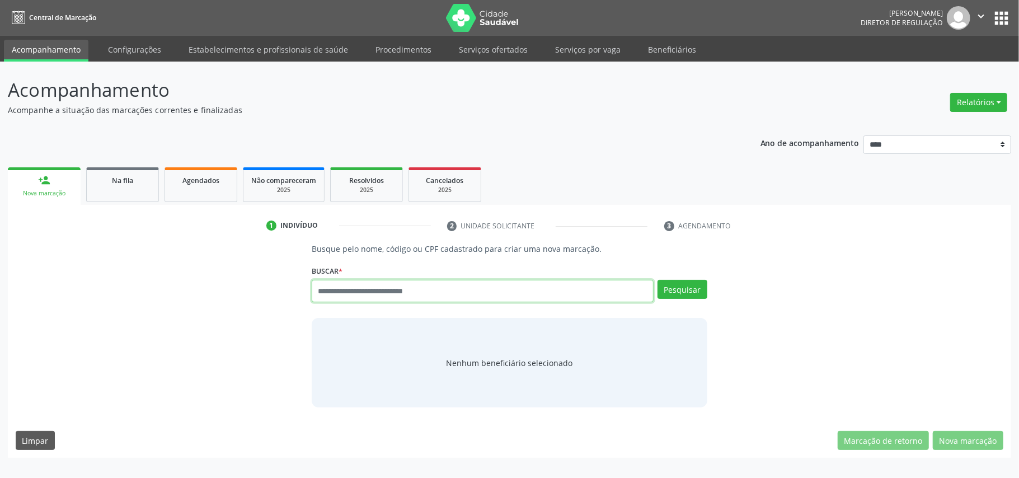
paste input "**********"
type input "**********"
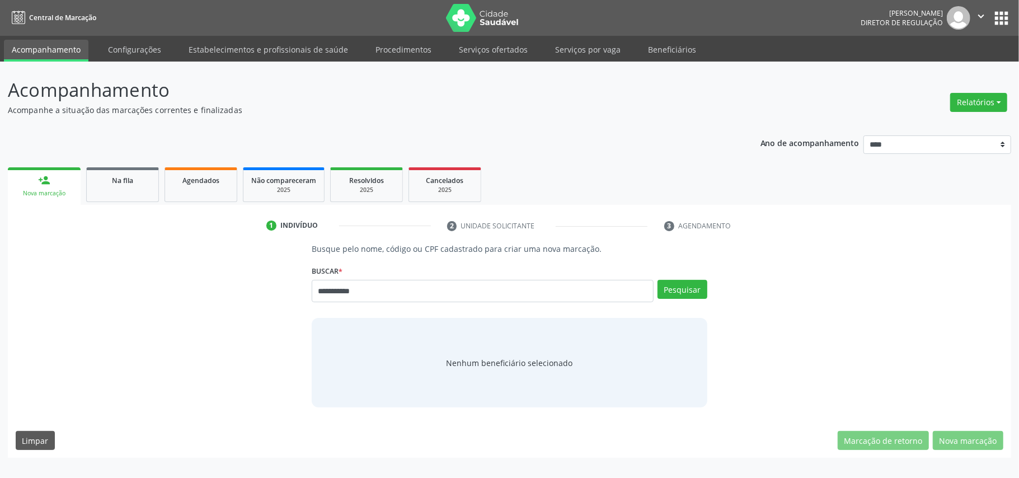
click at [697, 279] on div "**********" at bounding box center [510, 287] width 396 height 48
click at [690, 284] on button "Pesquisar" at bounding box center [683, 289] width 50 height 19
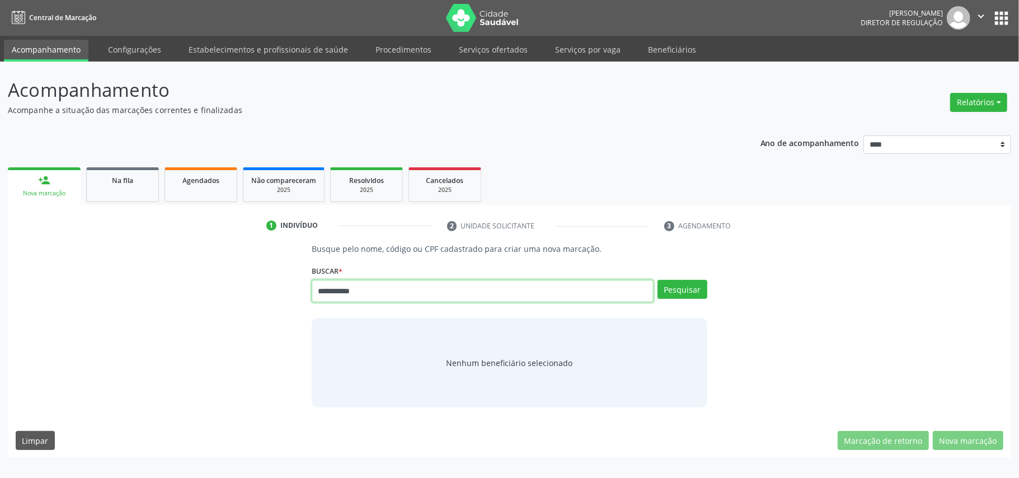
drag, startPoint x: 388, startPoint y: 292, endPoint x: 184, endPoint y: 269, distance: 205.0
click at [189, 270] on div "**********" at bounding box center [510, 325] width 988 height 165
paste input "**********"
type input "**********"
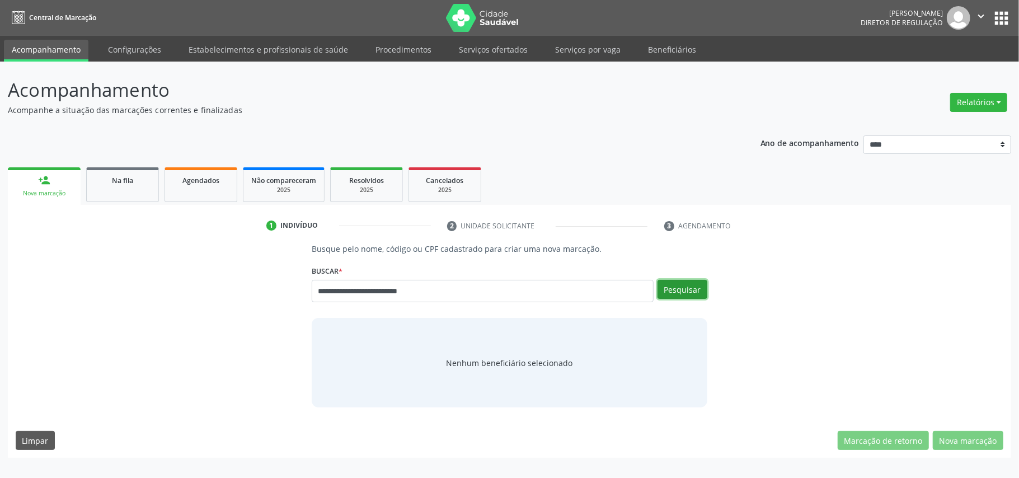
click at [687, 291] on button "Pesquisar" at bounding box center [683, 289] width 50 height 19
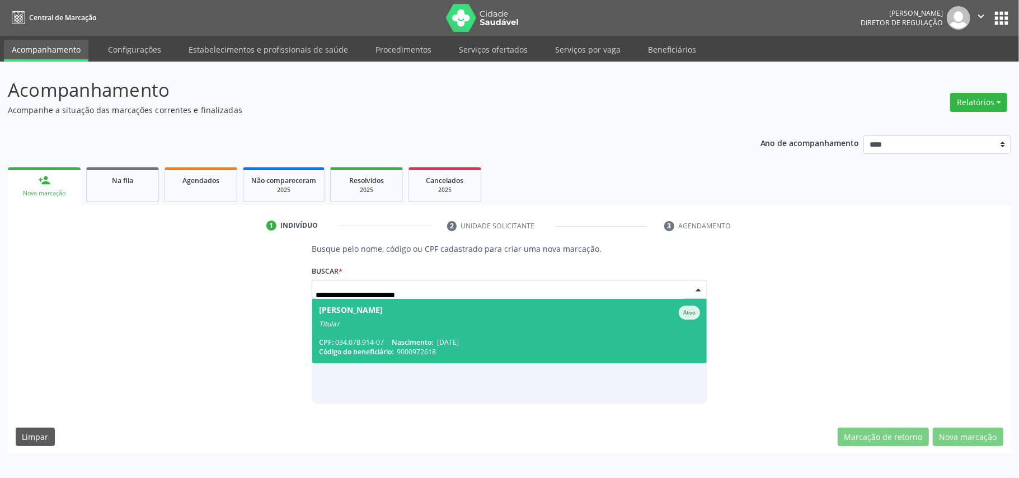
click at [434, 332] on span "Janaina Bonifacio de Farias Ativo Titular CPF: 034.078.914-07 Nascimento: 13/04…" at bounding box center [509, 331] width 395 height 64
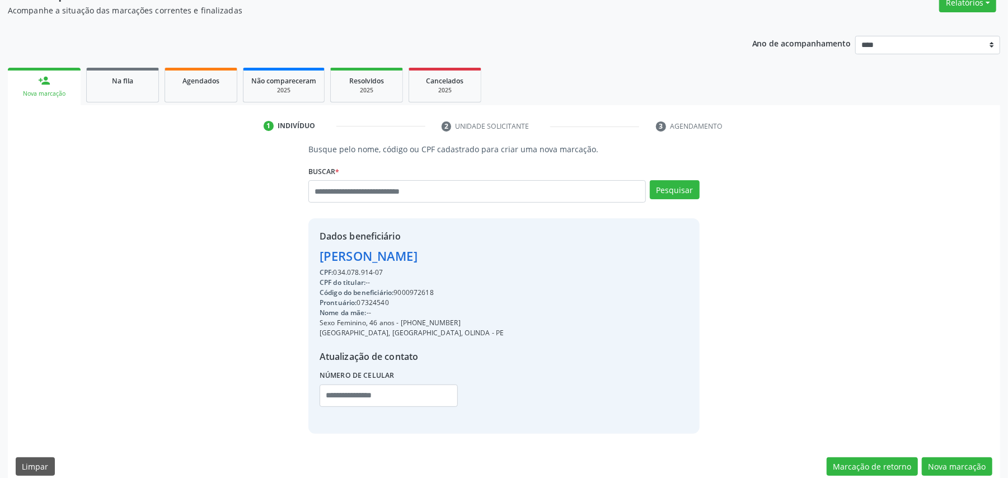
scroll to position [113, 0]
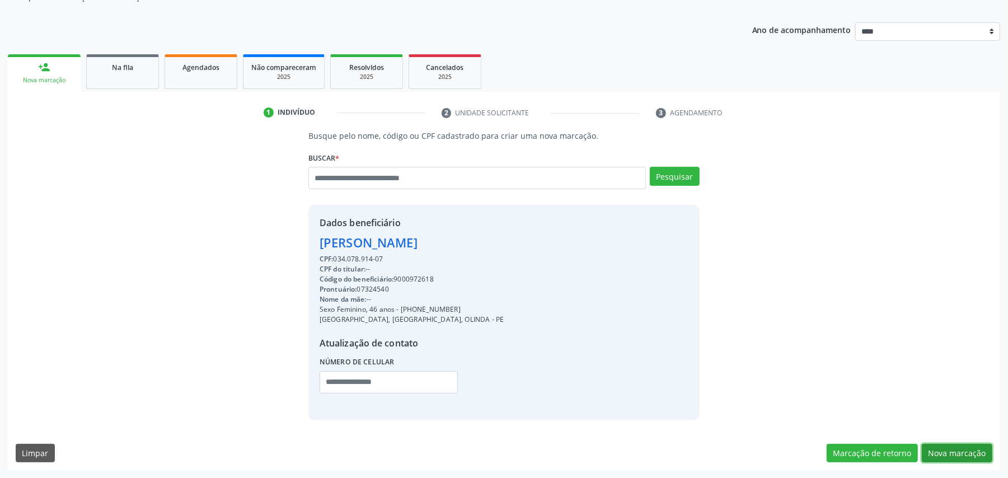
click at [990, 452] on button "Nova marcação" at bounding box center [957, 453] width 71 height 19
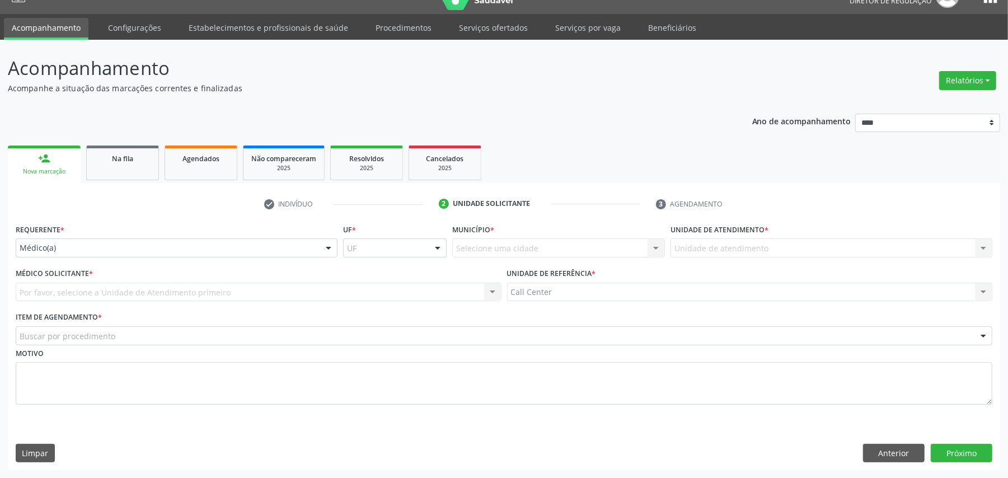
scroll to position [23, 0]
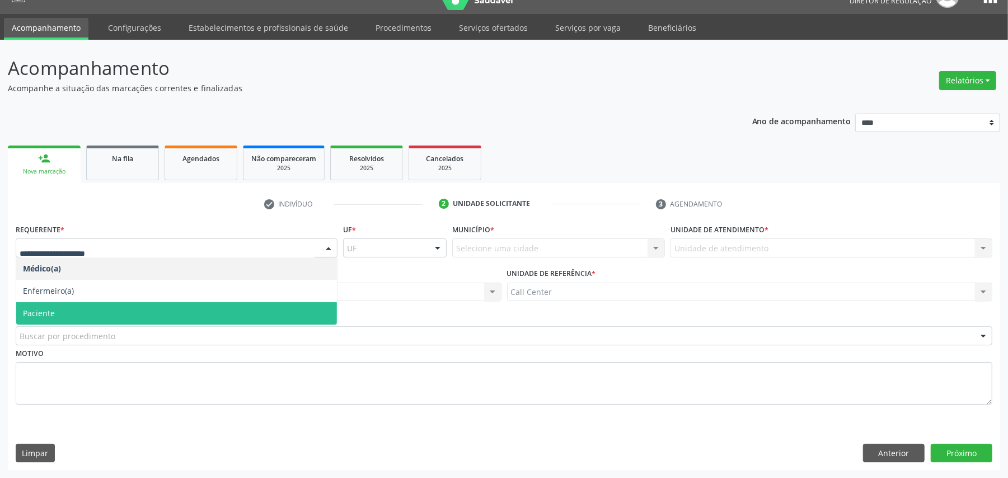
click at [73, 312] on span "Paciente" at bounding box center [176, 313] width 321 height 22
click at [72, 328] on div "Buscar por procedimento" at bounding box center [504, 335] width 977 height 19
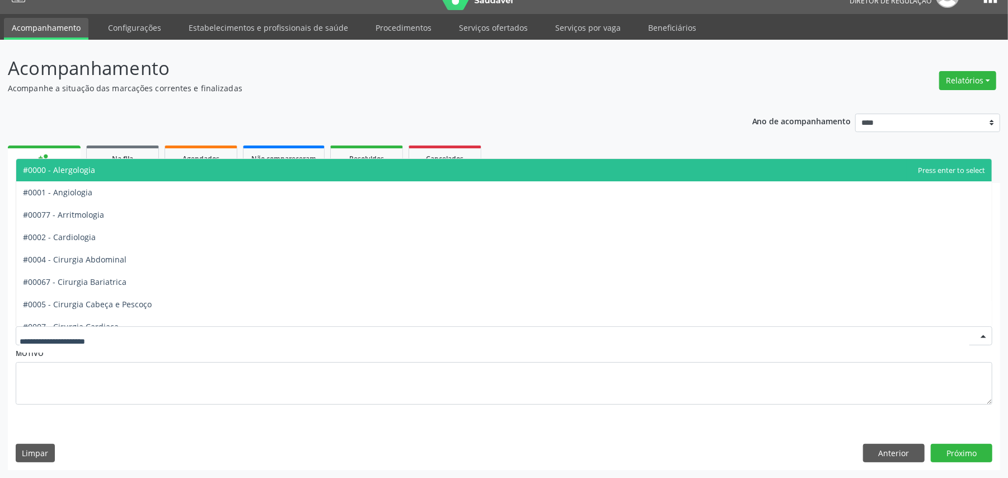
click at [72, 332] on input "text" at bounding box center [495, 341] width 950 height 22
click at [71, 332] on input "text" at bounding box center [495, 341] width 950 height 22
type input "**"
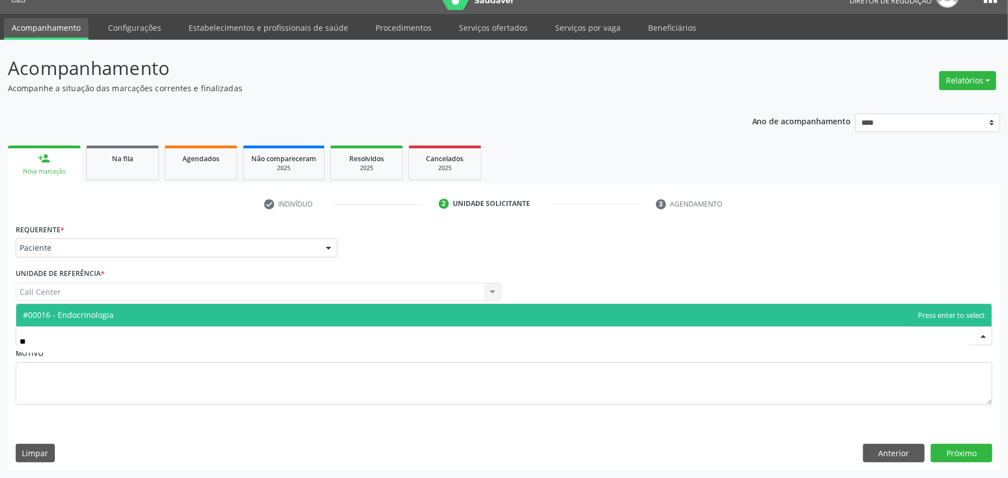
click at [76, 312] on span "#00016 - Endocrinologia" at bounding box center [68, 315] width 91 height 11
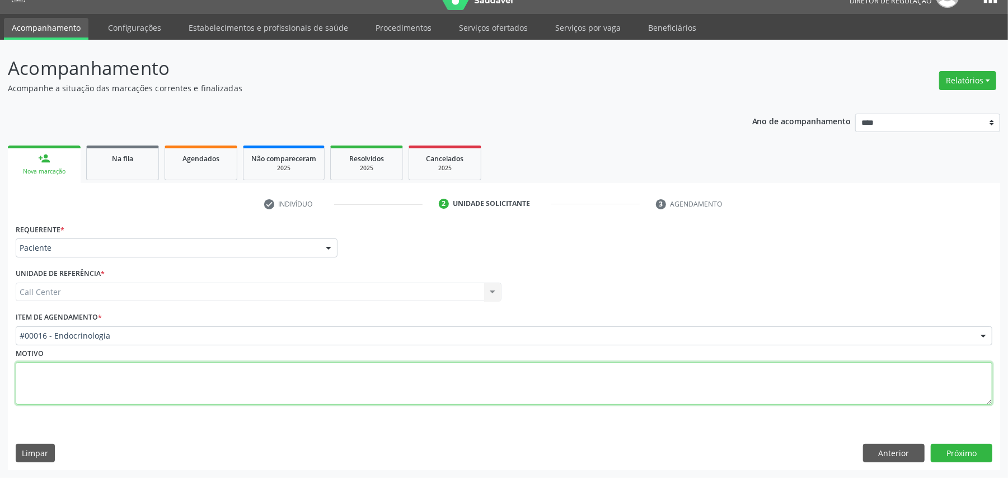
click at [67, 365] on textarea at bounding box center [504, 383] width 977 height 43
type textarea "**********"
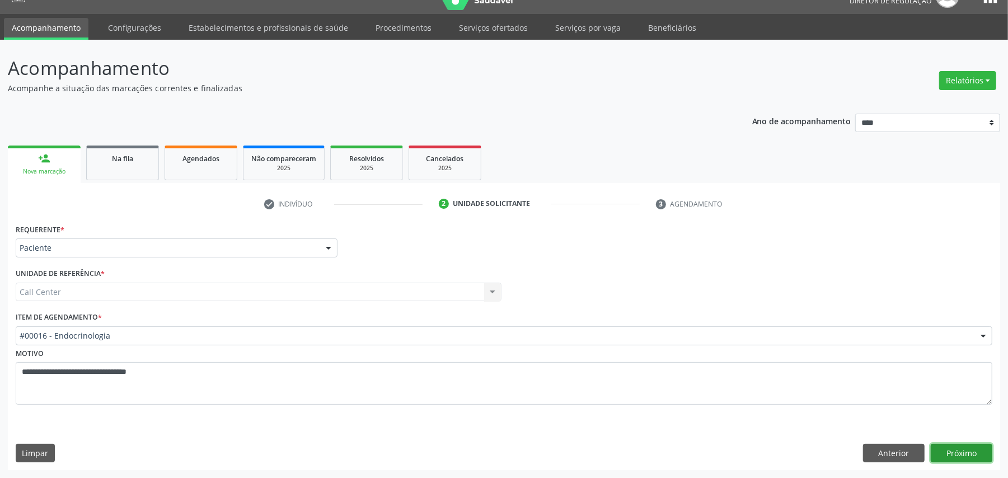
click at [965, 453] on button "Próximo" at bounding box center [962, 453] width 62 height 19
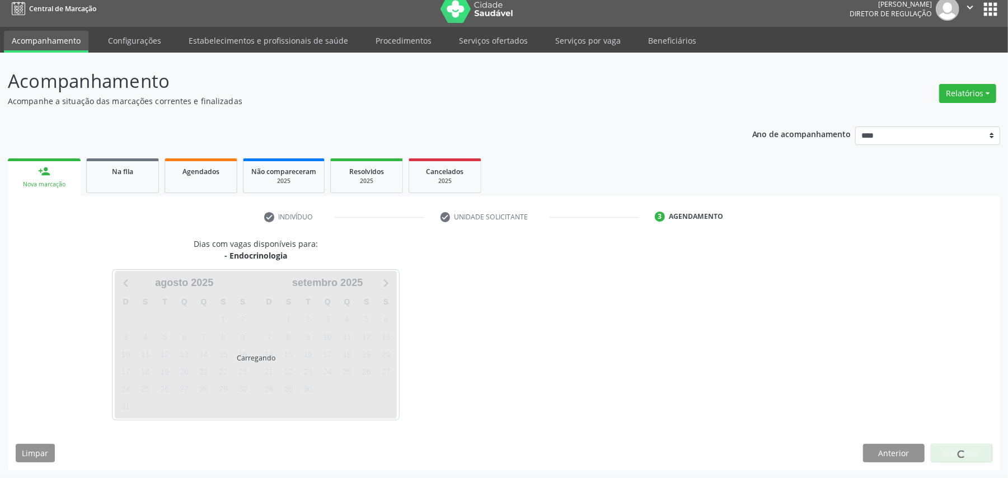
scroll to position [10, 0]
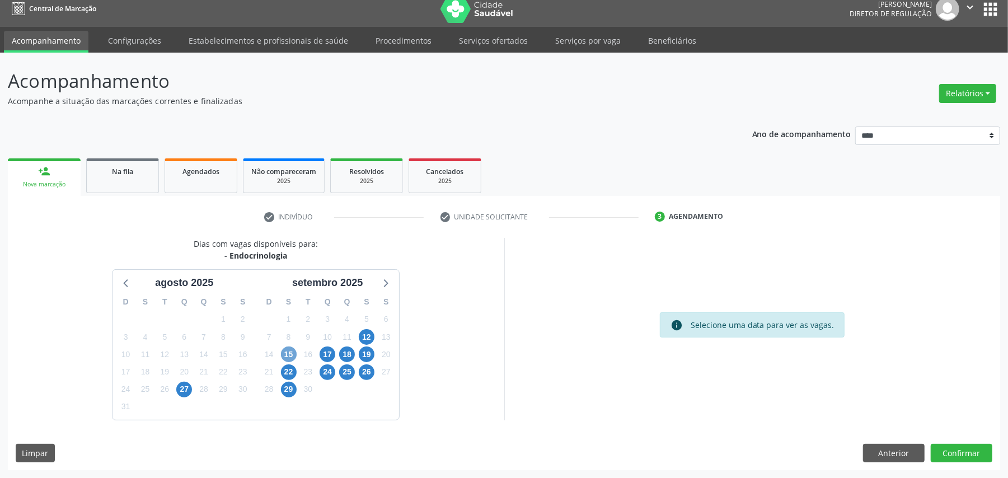
click at [292, 356] on span "15" at bounding box center [289, 354] width 16 height 16
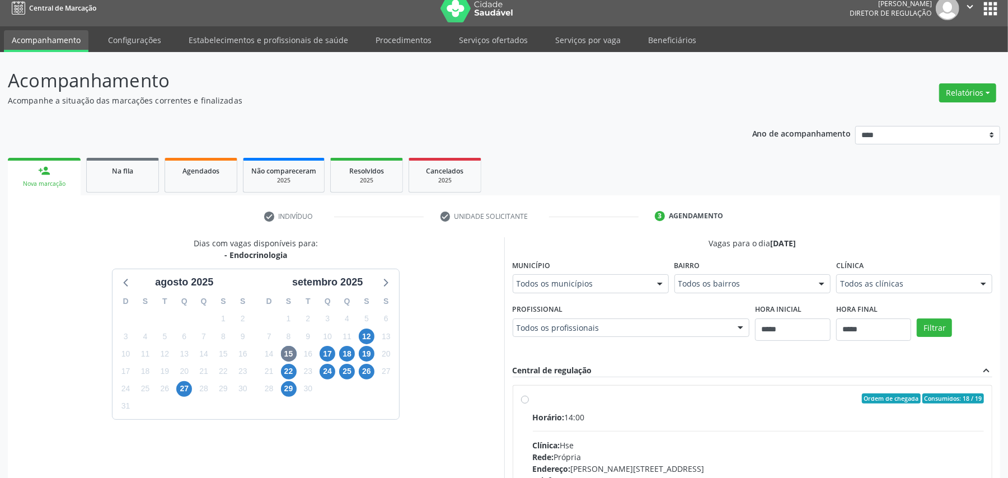
click at [677, 411] on div "Horário: 14:00" at bounding box center [759, 417] width 452 height 12
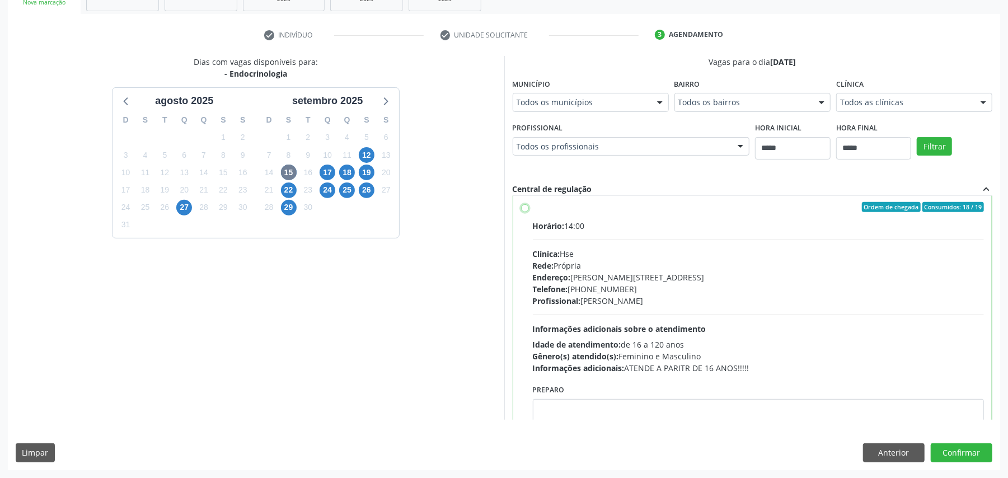
scroll to position [0, 0]
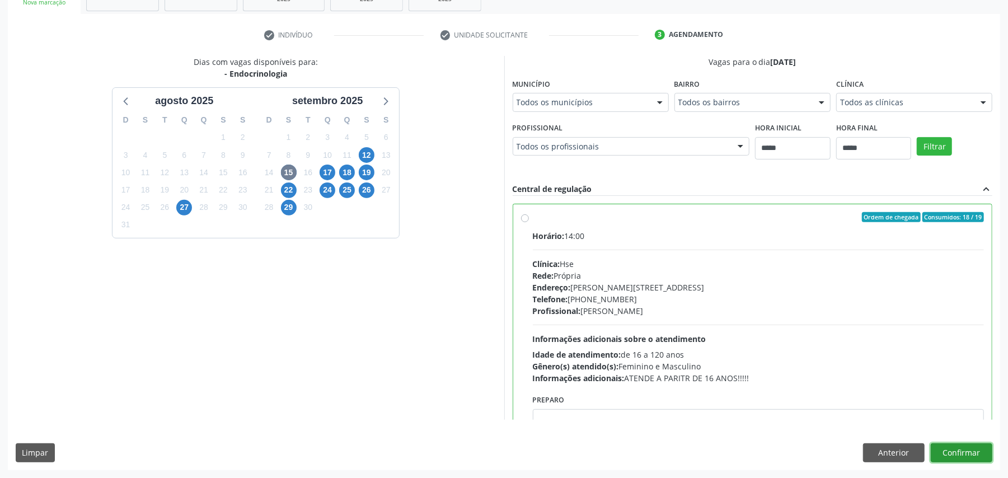
click at [970, 444] on button "Confirmar" at bounding box center [962, 452] width 62 height 19
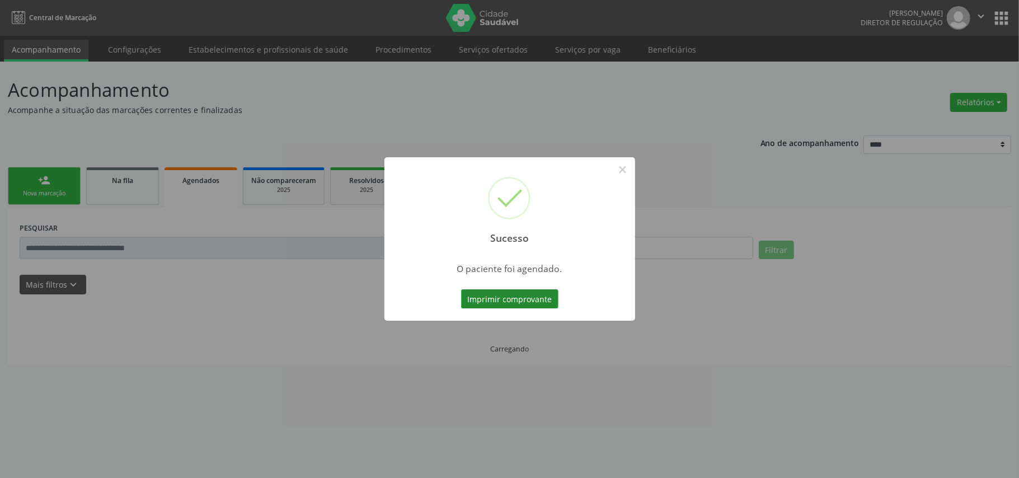
click at [533, 292] on button "Imprimir comprovante" at bounding box center [509, 298] width 97 height 19
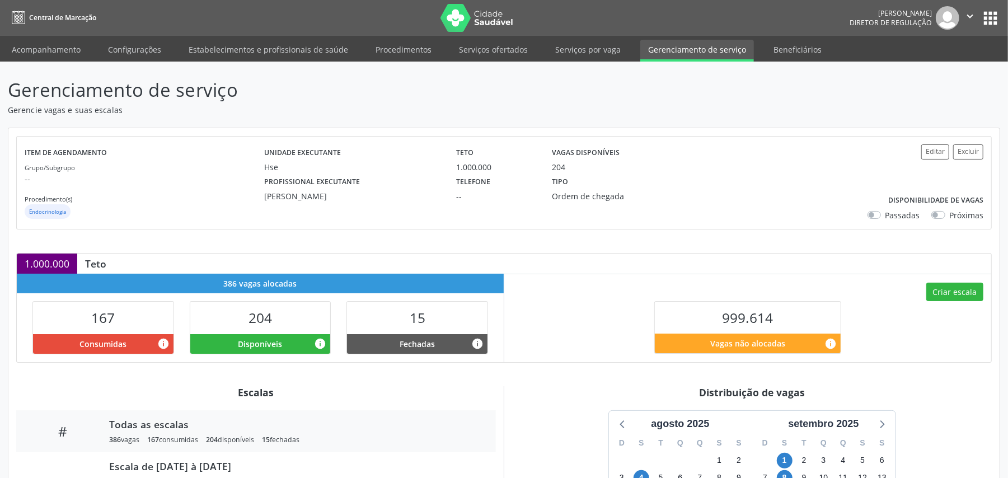
scroll to position [175, 0]
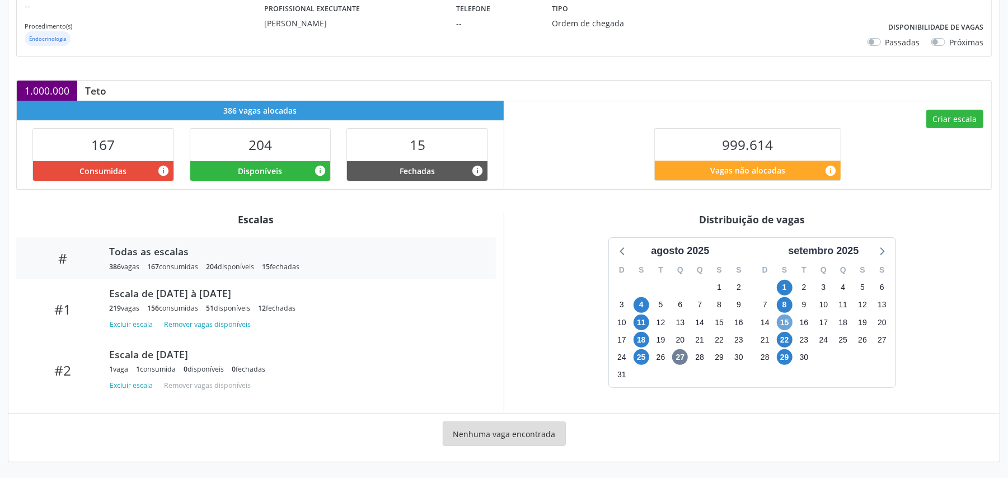
click at [784, 325] on span "15" at bounding box center [785, 323] width 16 height 16
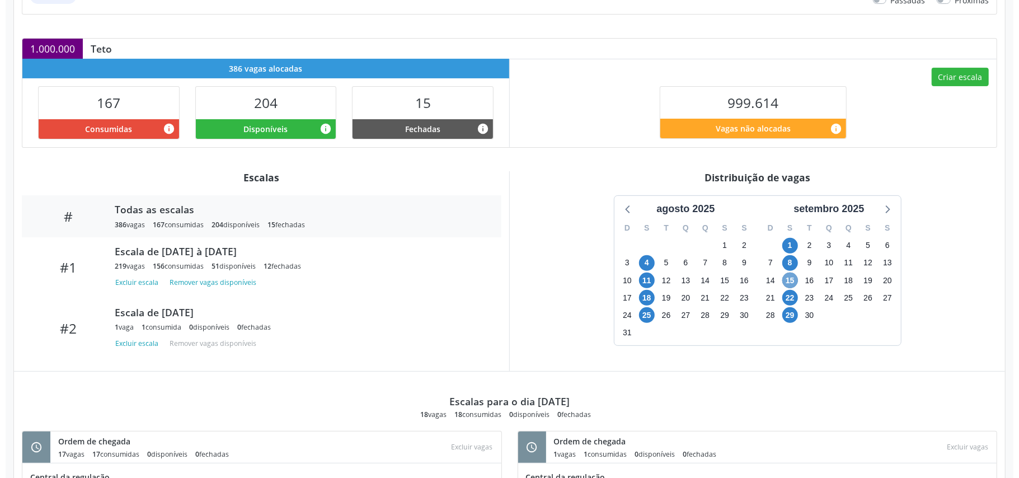
scroll to position [212, 0]
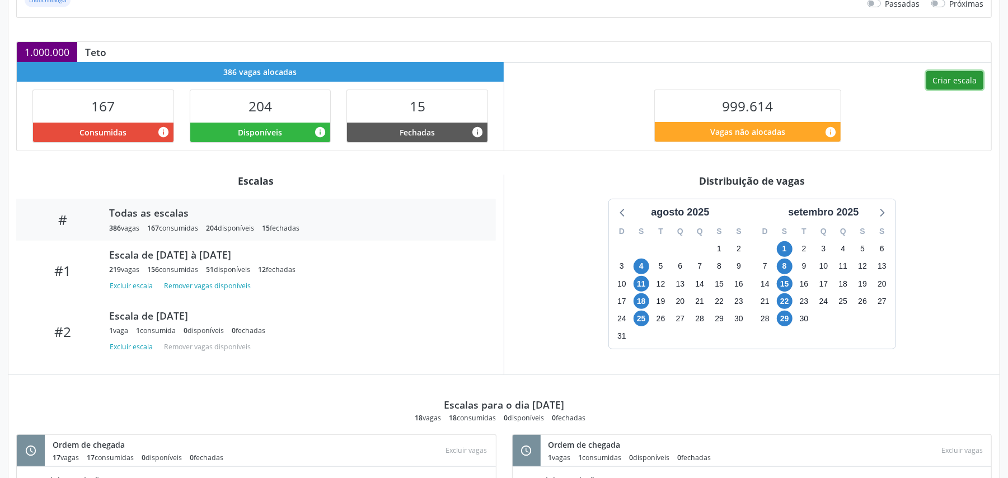
click at [953, 79] on button "Criar escala" at bounding box center [954, 80] width 57 height 19
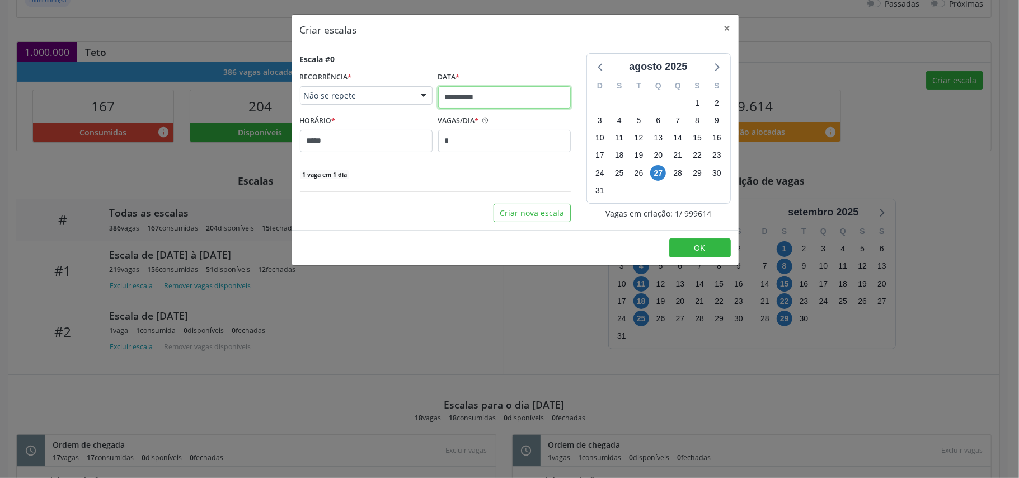
click at [469, 101] on body "Central de Marcação Vanessa de Souza Silva dos Santos Diretor de regulação  Co…" at bounding box center [509, 27] width 1019 height 478
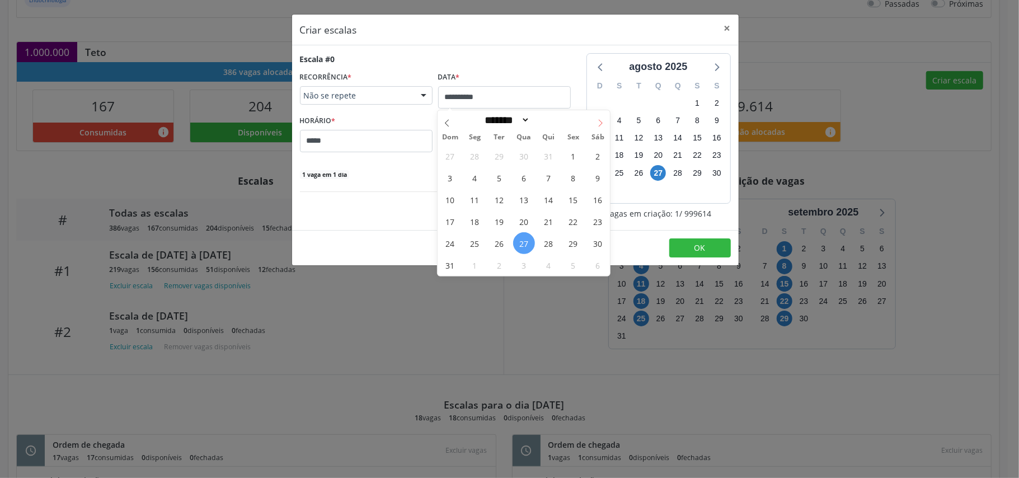
click at [594, 124] on span at bounding box center [600, 119] width 19 height 19
select select "*"
click at [477, 201] on span "15" at bounding box center [475, 200] width 22 height 22
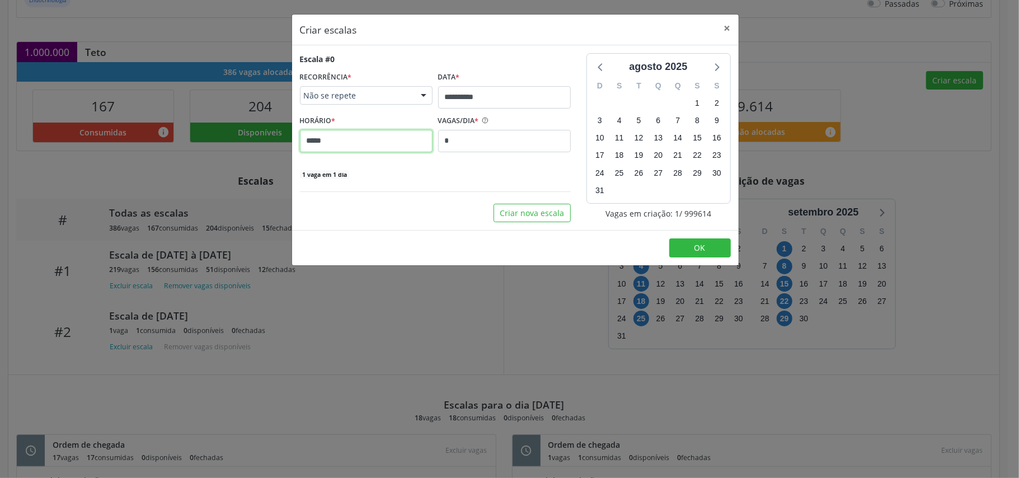
click at [390, 144] on input "*****" at bounding box center [366, 141] width 133 height 22
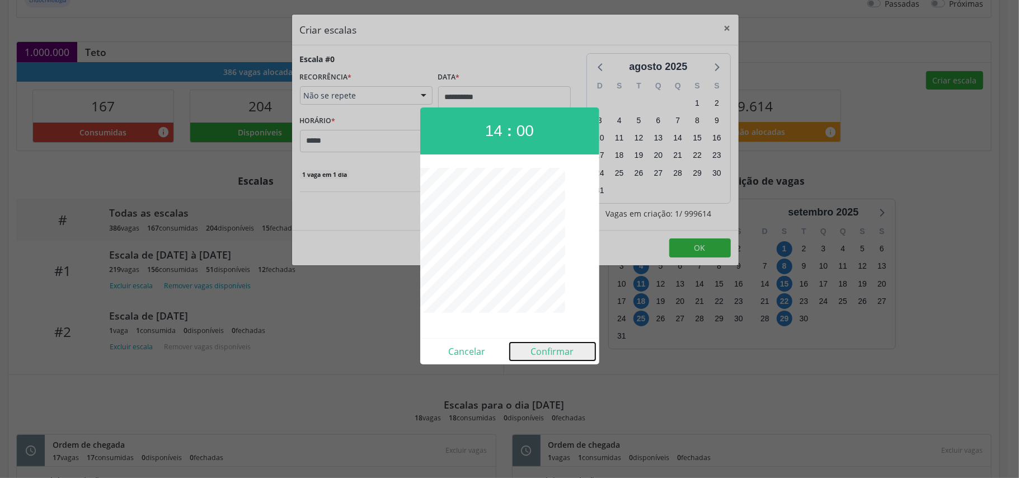
click at [564, 344] on button "Confirmar" at bounding box center [553, 352] width 86 height 18
type input "*****"
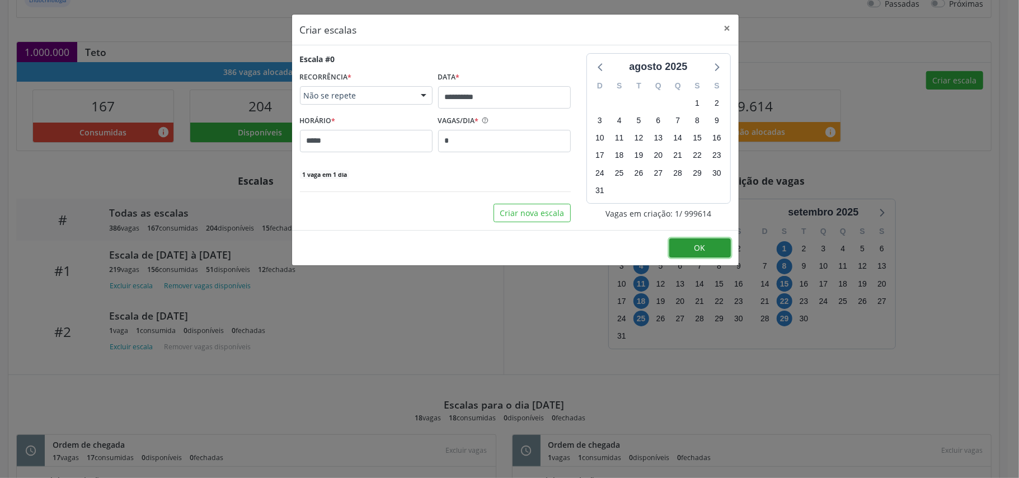
click at [702, 249] on span "OK" at bounding box center [700, 247] width 11 height 11
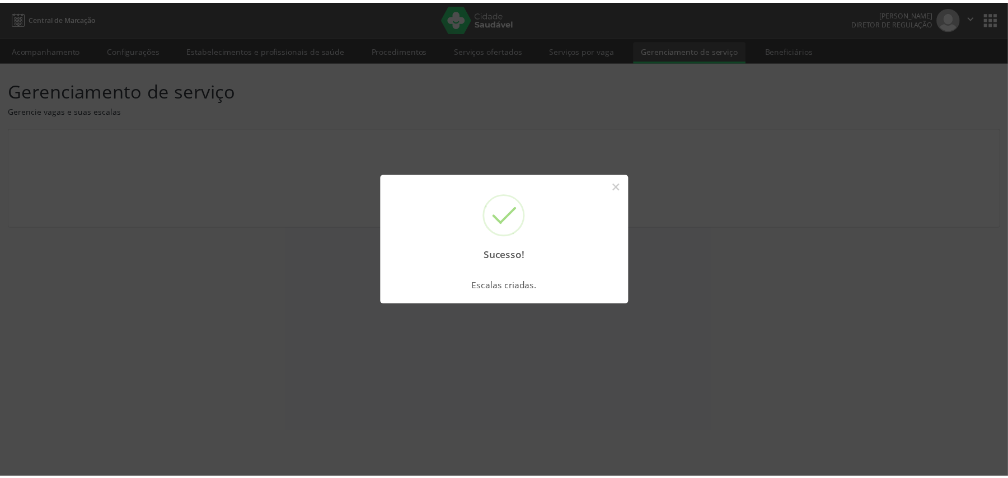
scroll to position [0, 0]
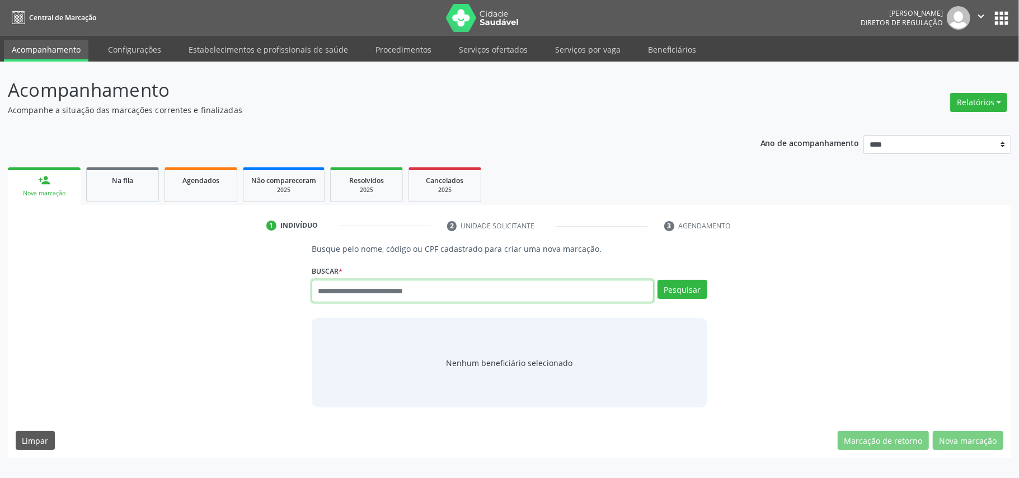
click at [346, 296] on input "text" at bounding box center [483, 291] width 342 height 22
type input "*********"
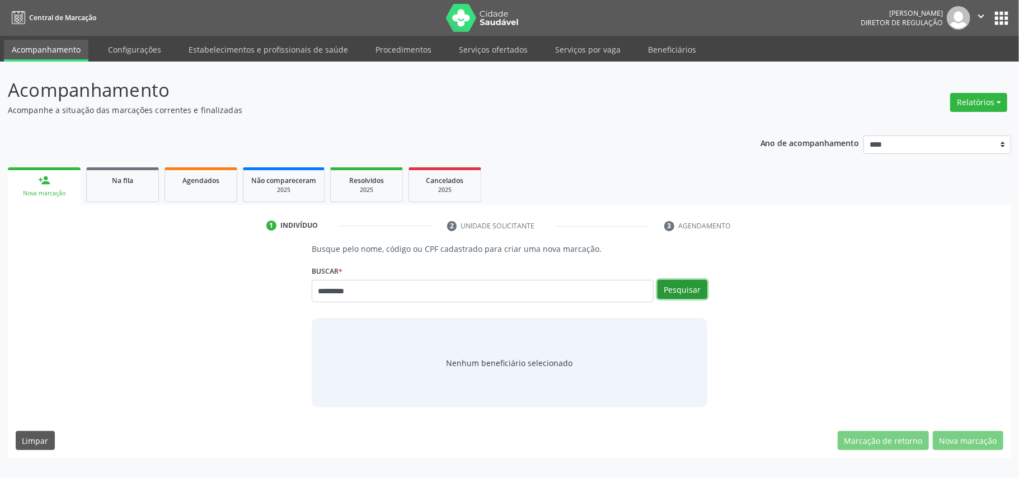
click at [686, 294] on button "Pesquisar" at bounding box center [683, 289] width 50 height 19
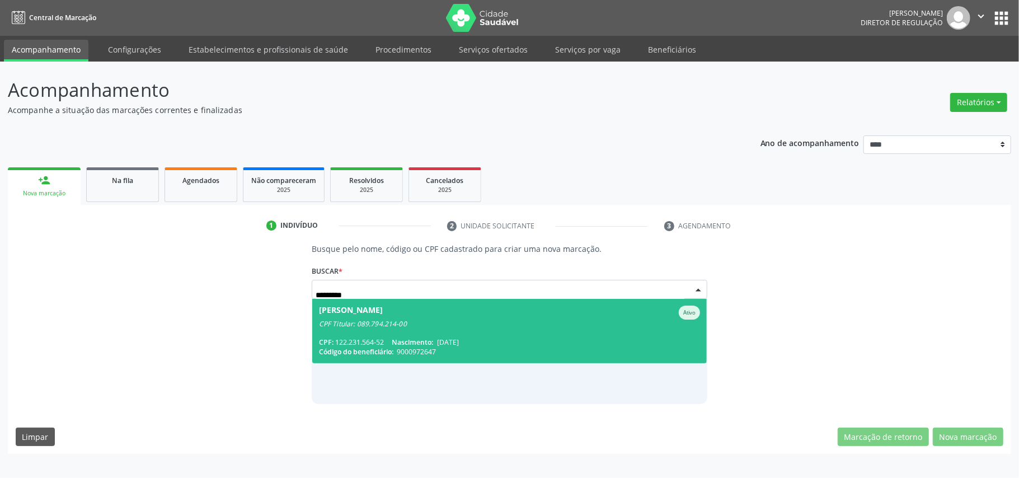
click at [186, 265] on div "Busque pelo nome, código ou CPF cadastrado para criar uma nova marcação. [GEOGR…" at bounding box center [510, 323] width 988 height 161
